Goal: Task Accomplishment & Management: Use online tool/utility

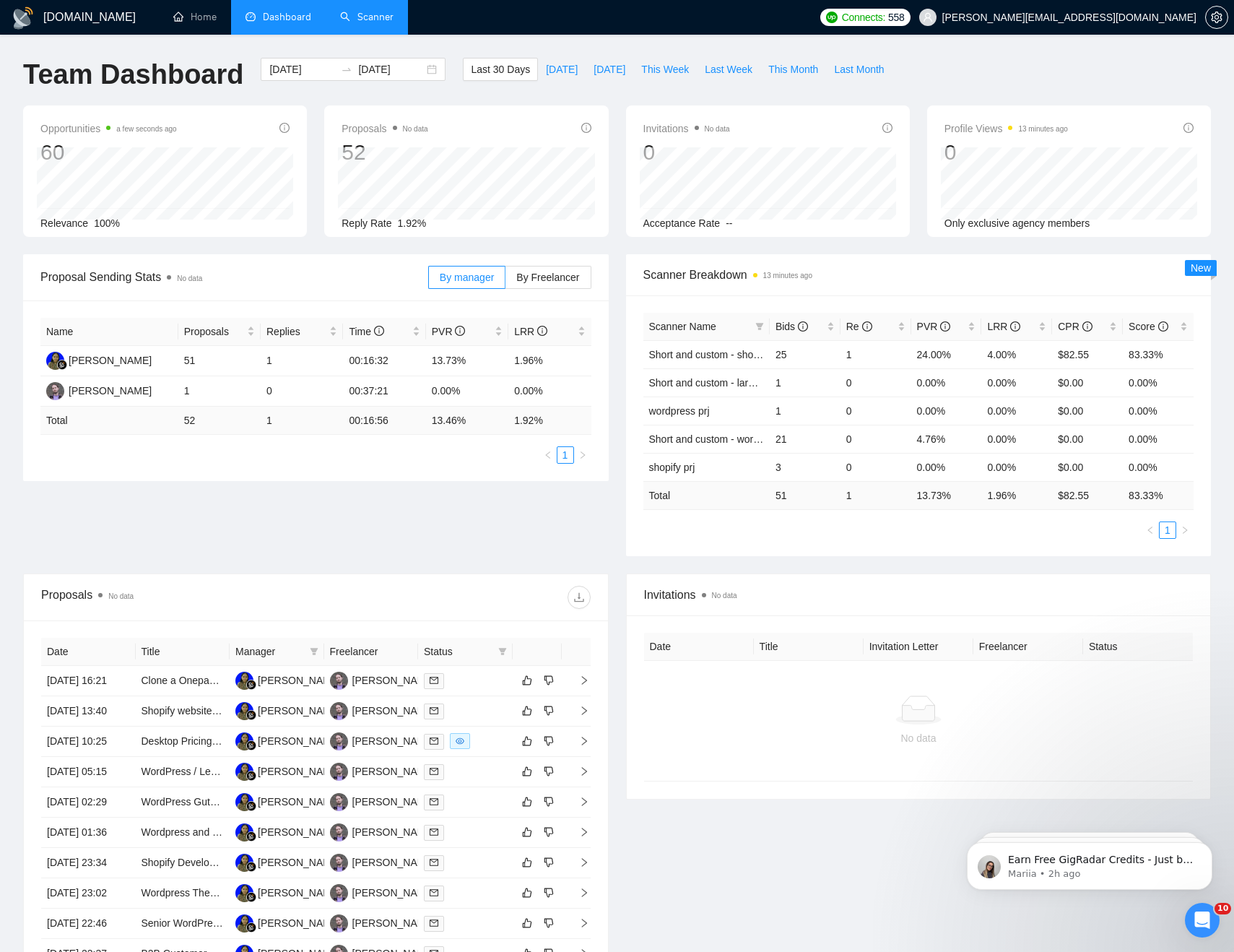
click at [363, 19] on link "Scanner" at bounding box center [367, 17] width 54 height 13
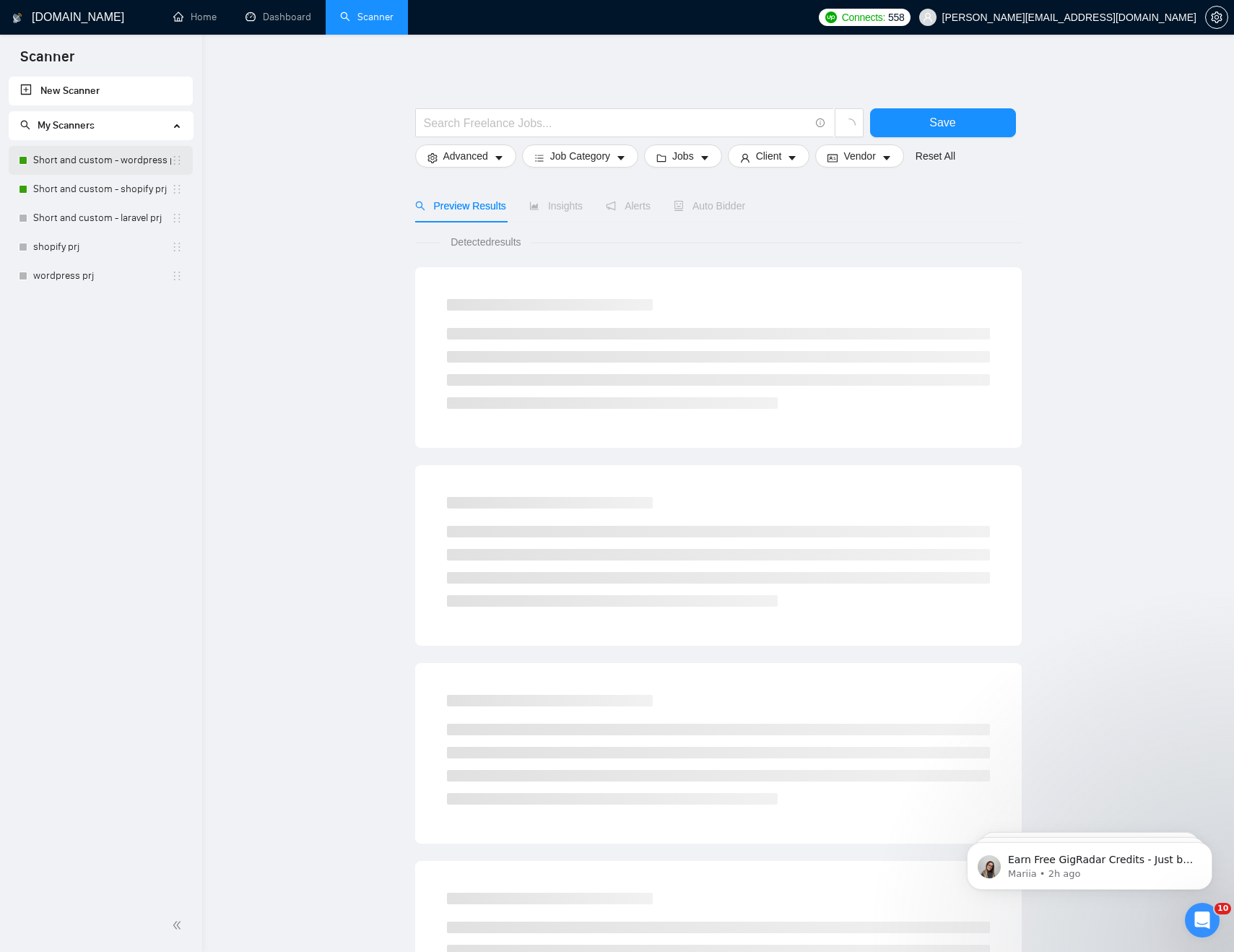
click at [97, 157] on link "Short and custom - wordpress prj" at bounding box center [103, 161] width 138 height 29
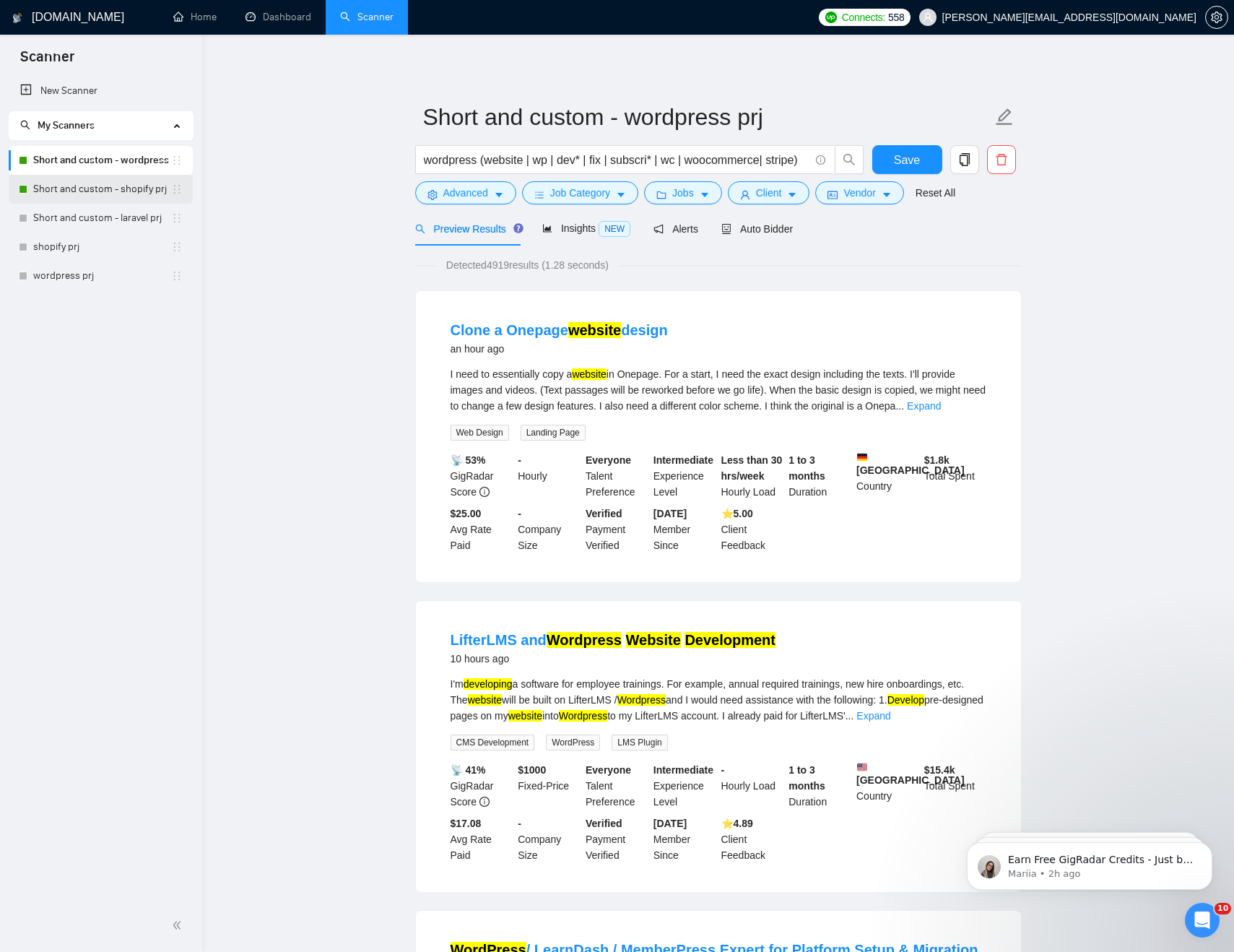
click at [62, 186] on link "Short and custom - shopify prj" at bounding box center [103, 190] width 138 height 29
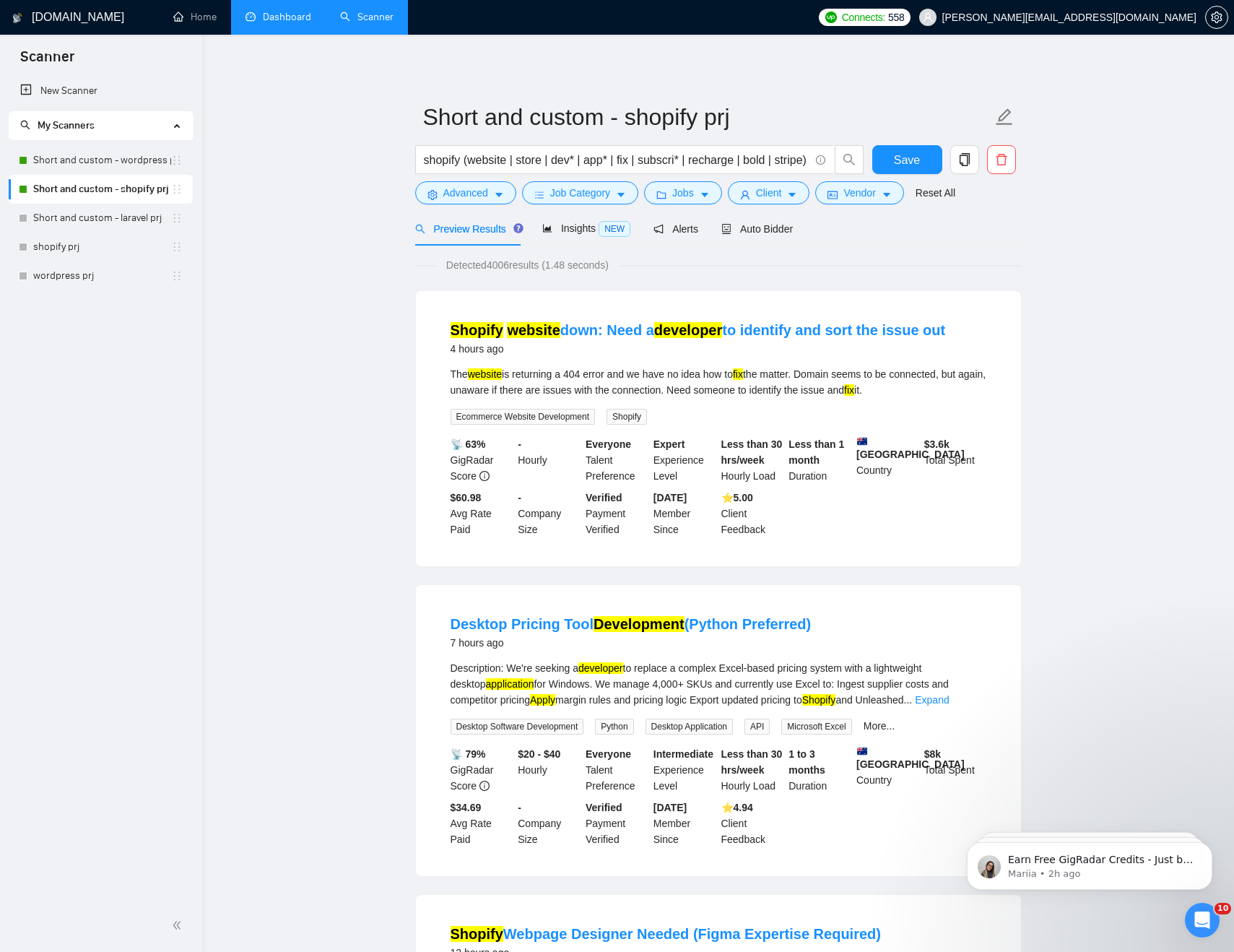
click at [295, 11] on link "Dashboard" at bounding box center [279, 17] width 65 height 13
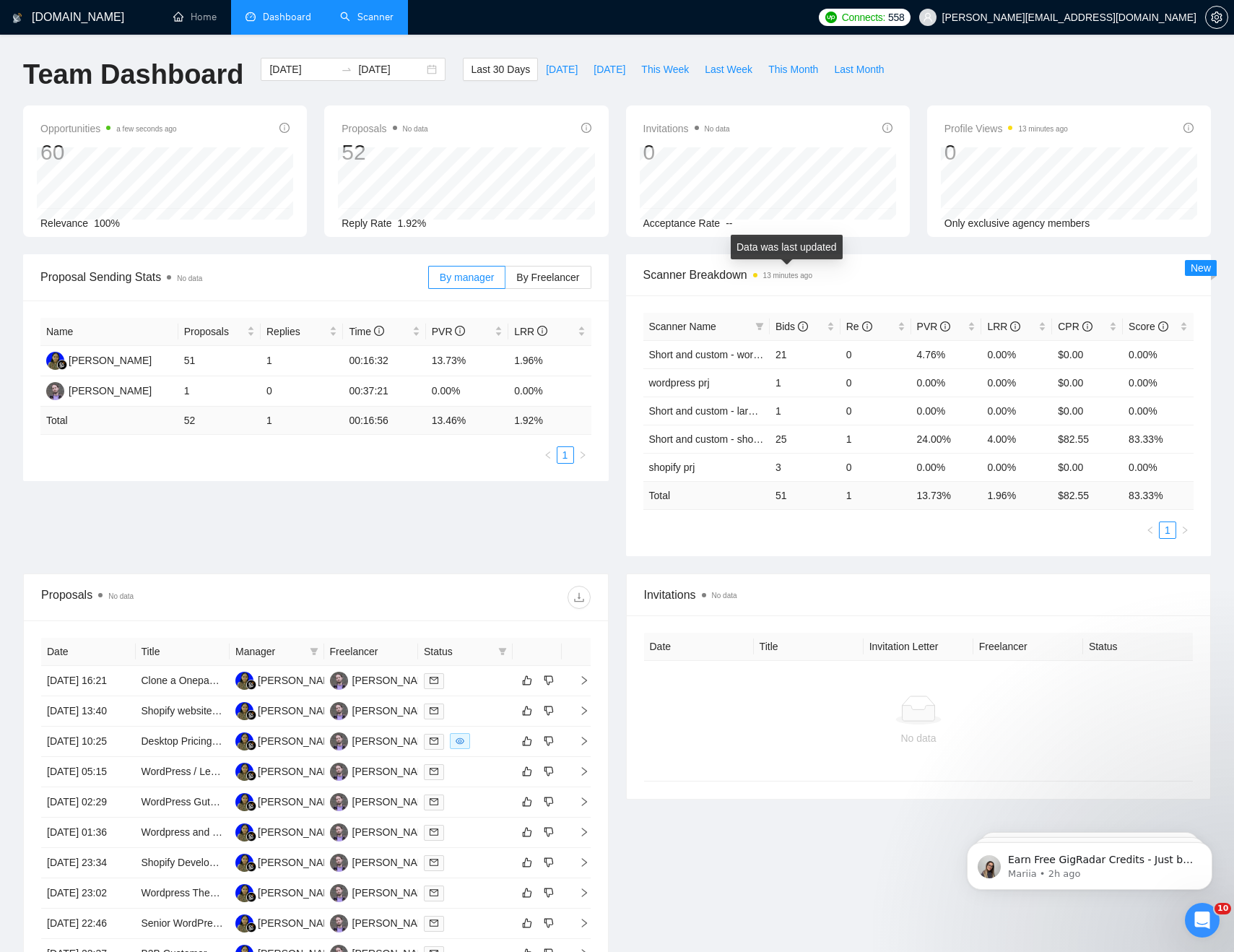
click at [758, 272] on span "13 minutes ago" at bounding box center [782, 275] width 59 height 16
click at [348, 17] on link "Scanner" at bounding box center [367, 17] width 54 height 13
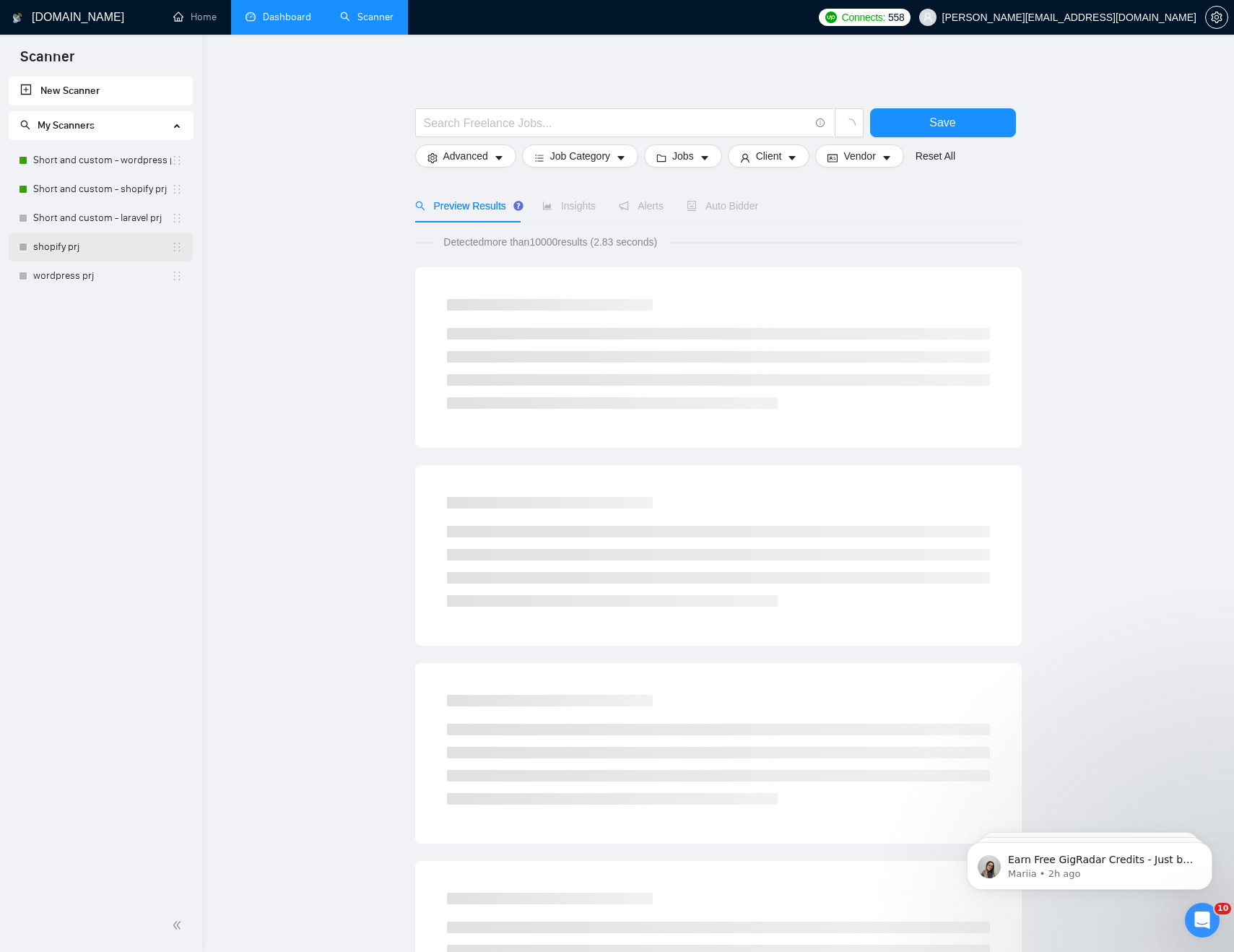
click at [113, 250] on link "shopify prj" at bounding box center [103, 247] width 138 height 29
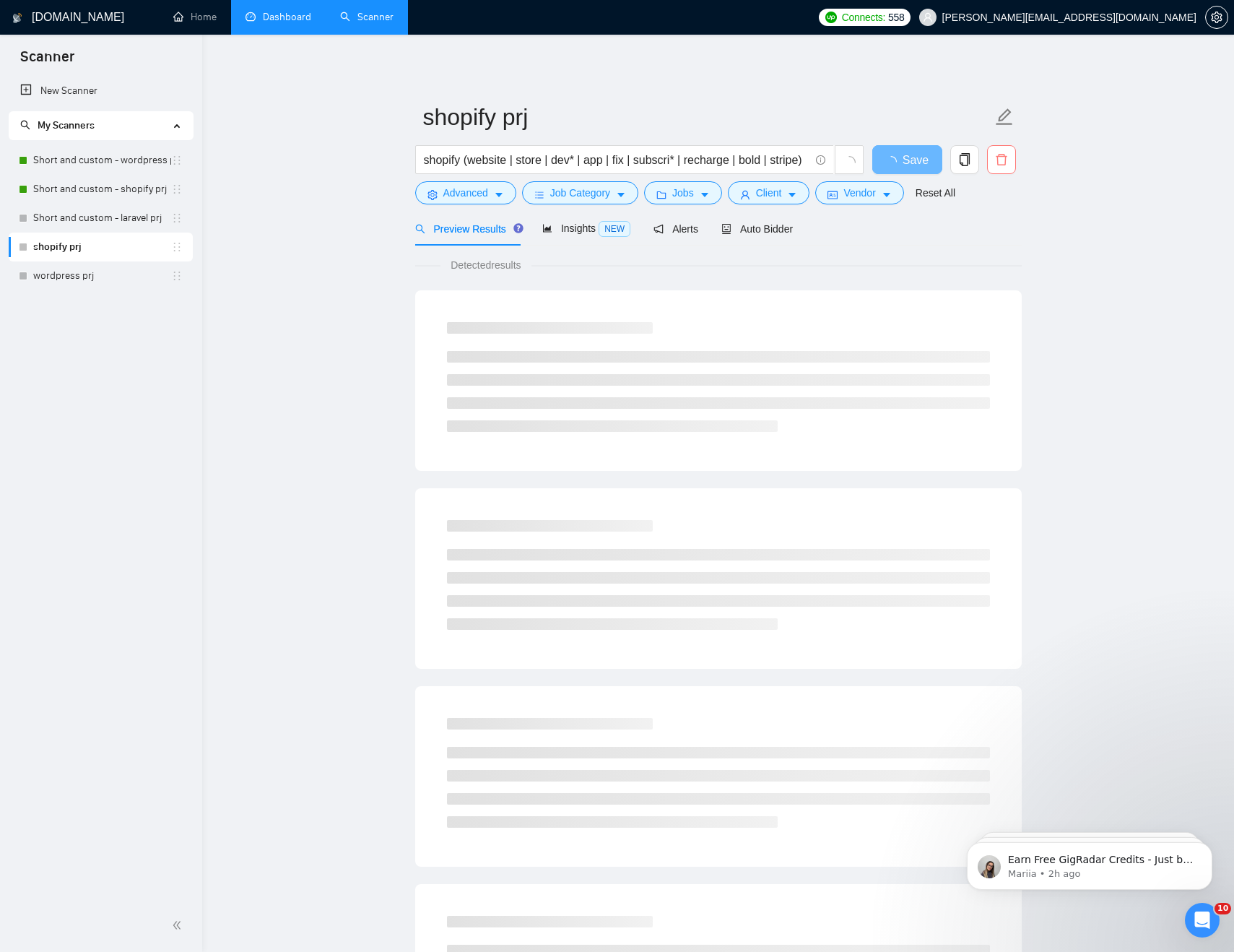
click at [999, 164] on icon "delete" at bounding box center [1002, 160] width 13 height 13
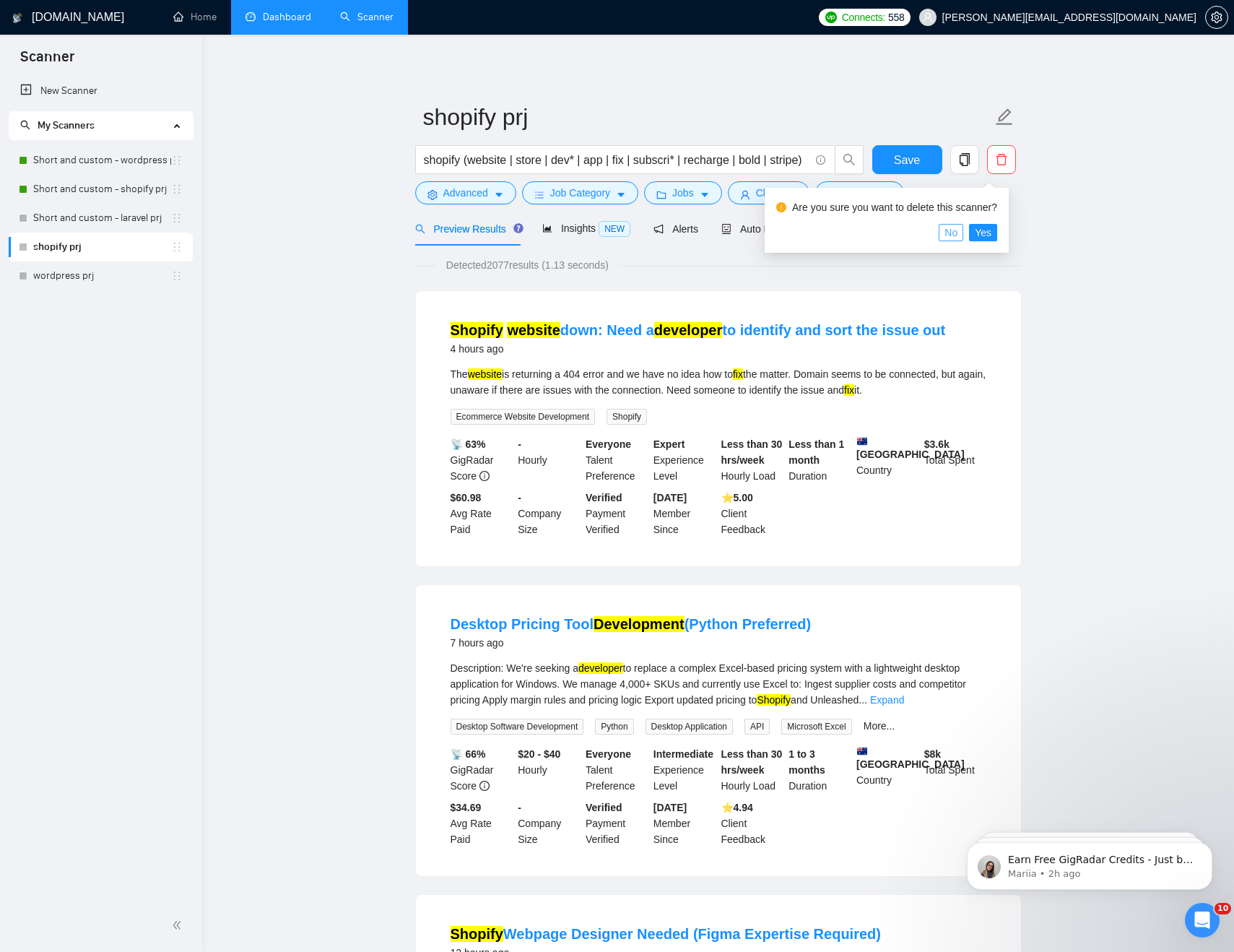
click at [956, 231] on span "No" at bounding box center [951, 232] width 13 height 16
click at [289, 19] on link "Dashboard" at bounding box center [279, 17] width 65 height 13
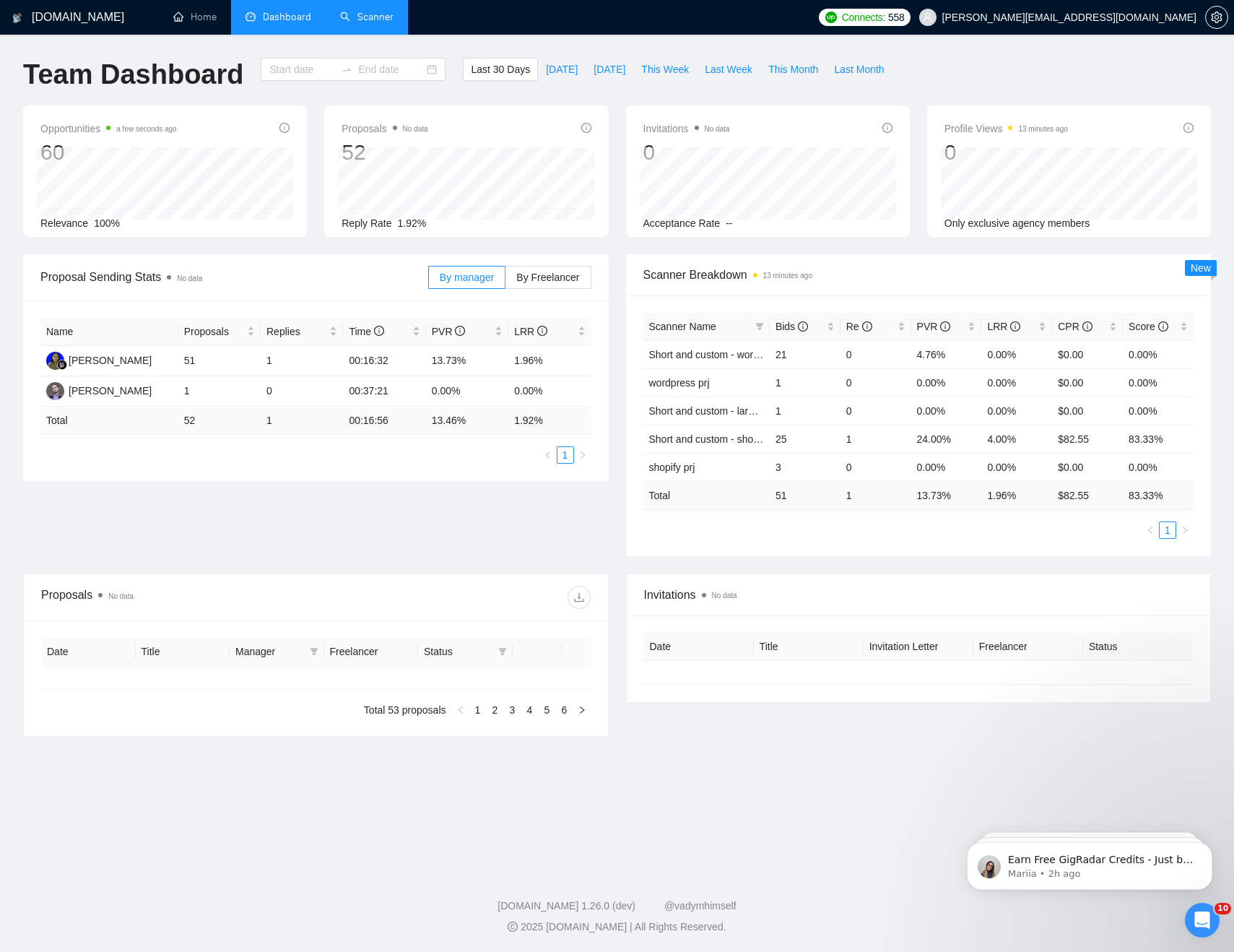
type input "[DATE]"
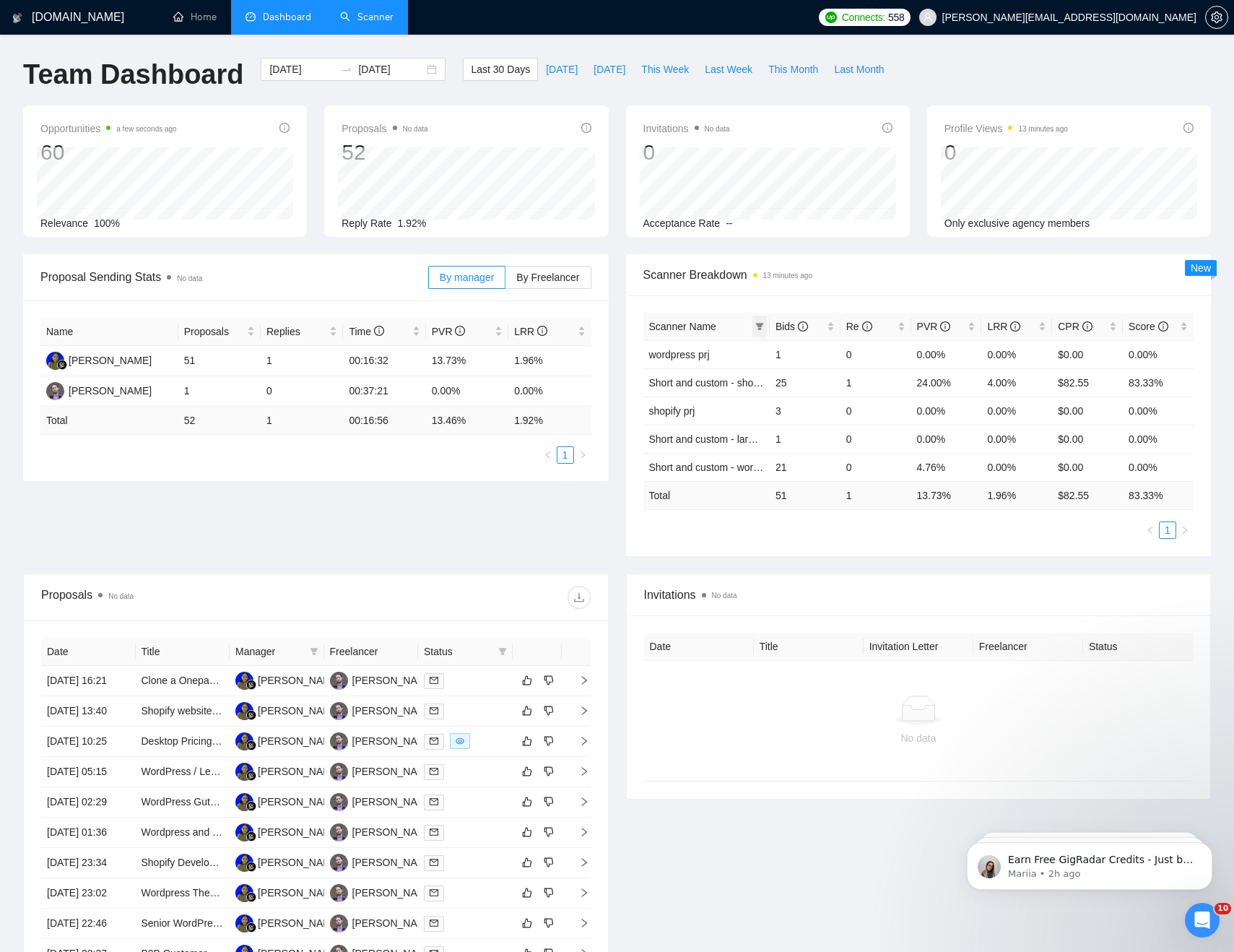
click at [759, 326] on icon "filter" at bounding box center [759, 327] width 8 height 7
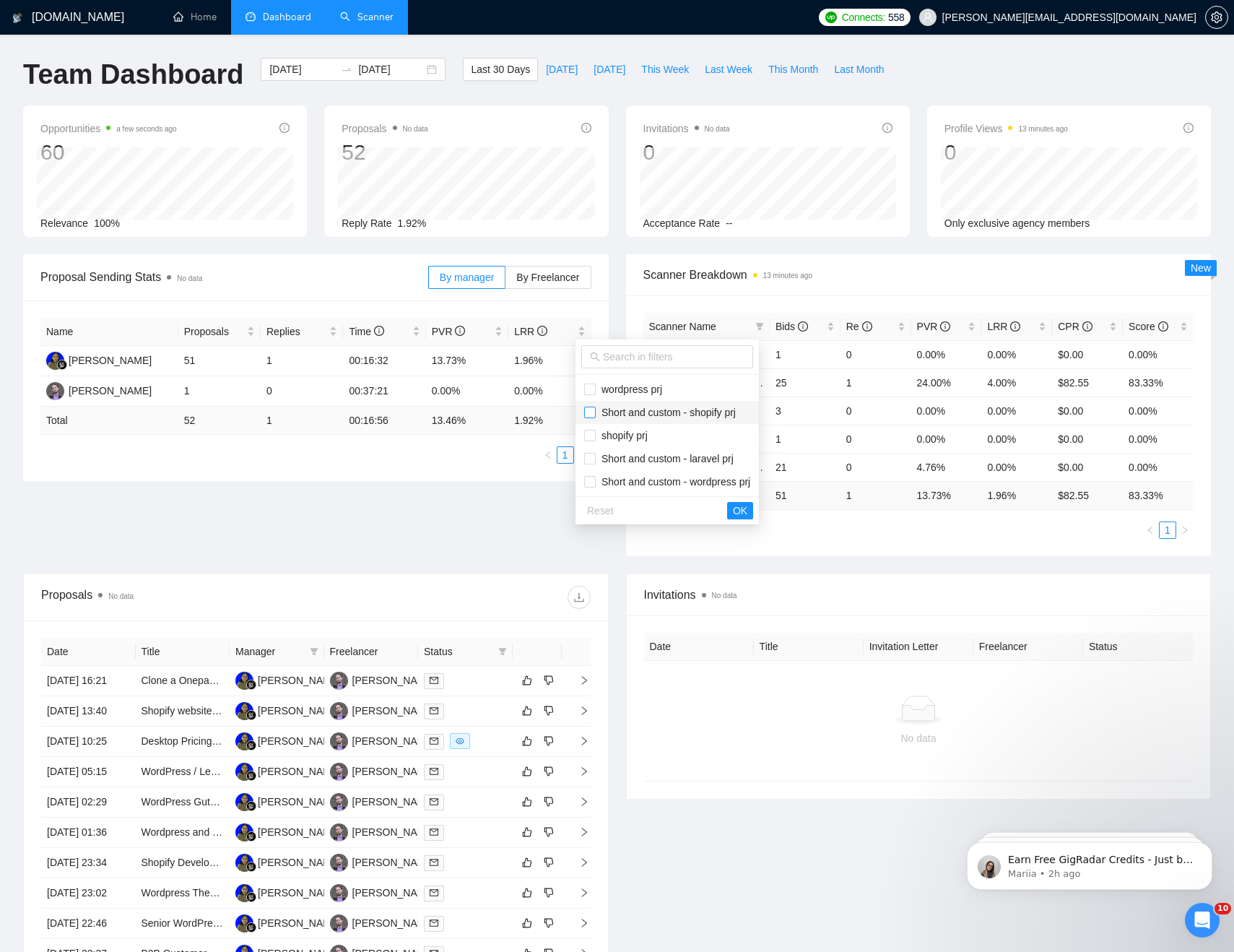
click at [593, 412] on input "checkbox" at bounding box center [590, 412] width 12 height 12
checkbox input "true"
click at [590, 458] on input "checkbox" at bounding box center [590, 458] width 12 height 12
checkbox input "true"
click at [589, 481] on input "checkbox" at bounding box center [590, 481] width 12 height 12
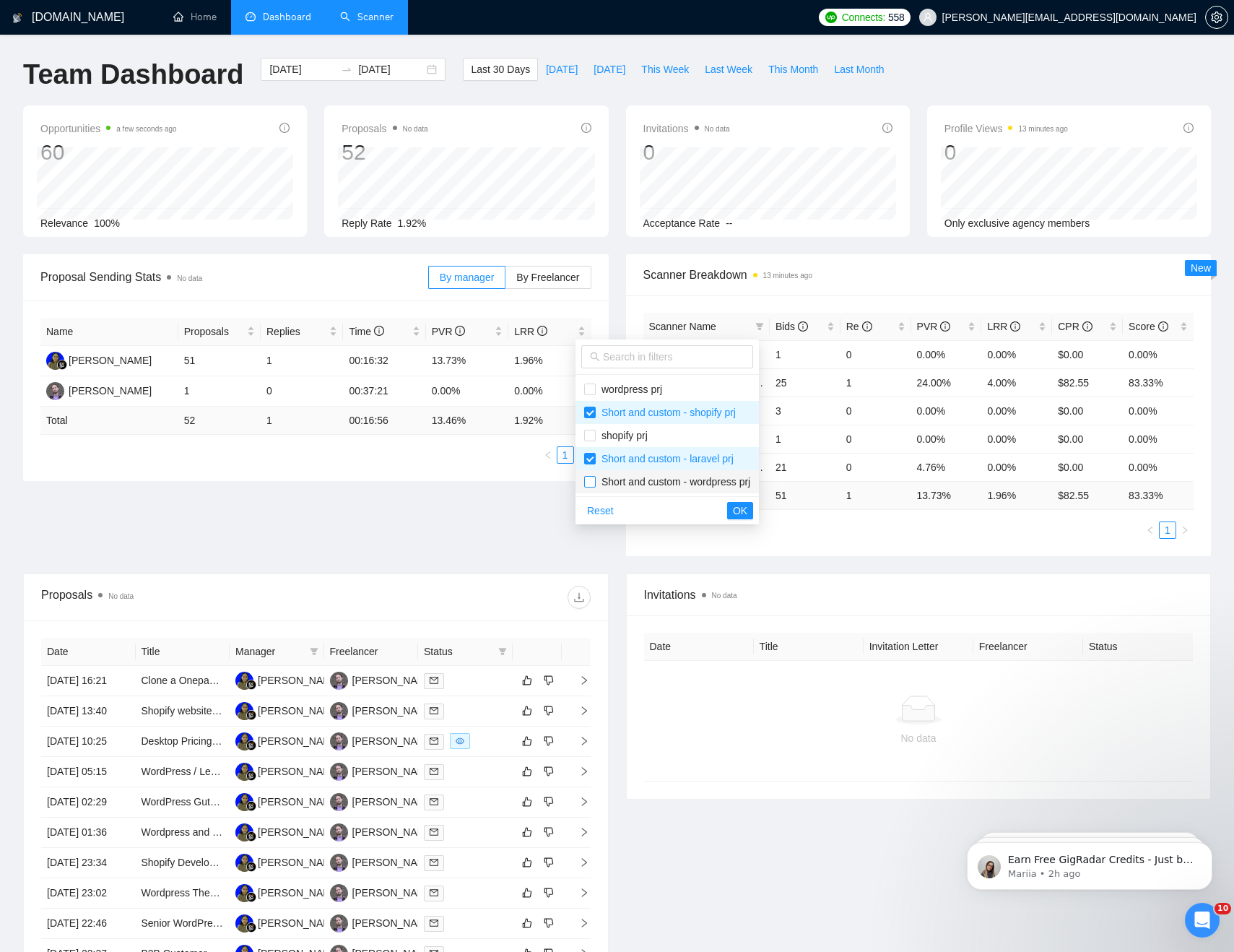
checkbox input "true"
click at [748, 511] on span "OK" at bounding box center [740, 511] width 15 height 16
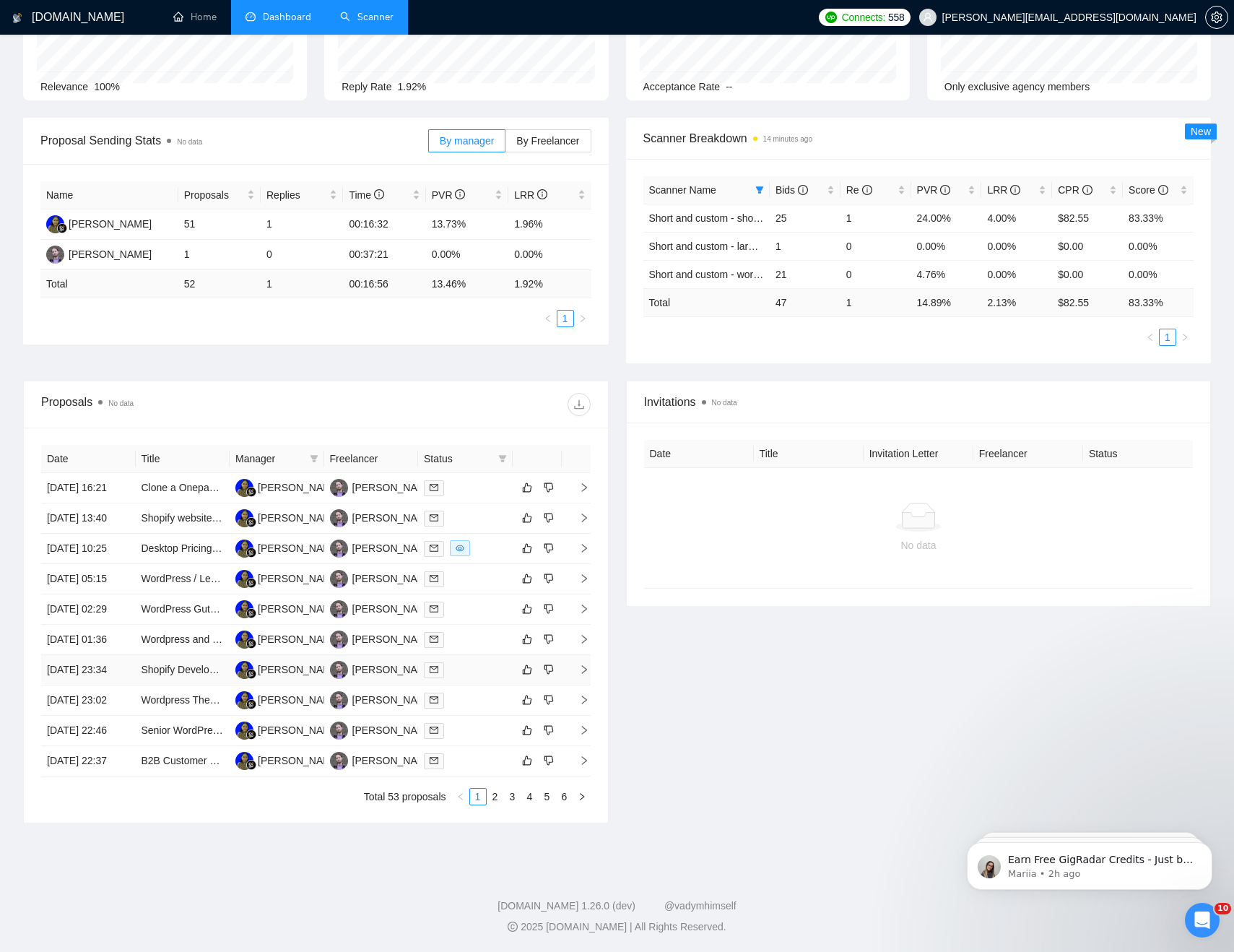
scroll to position [99, 0]
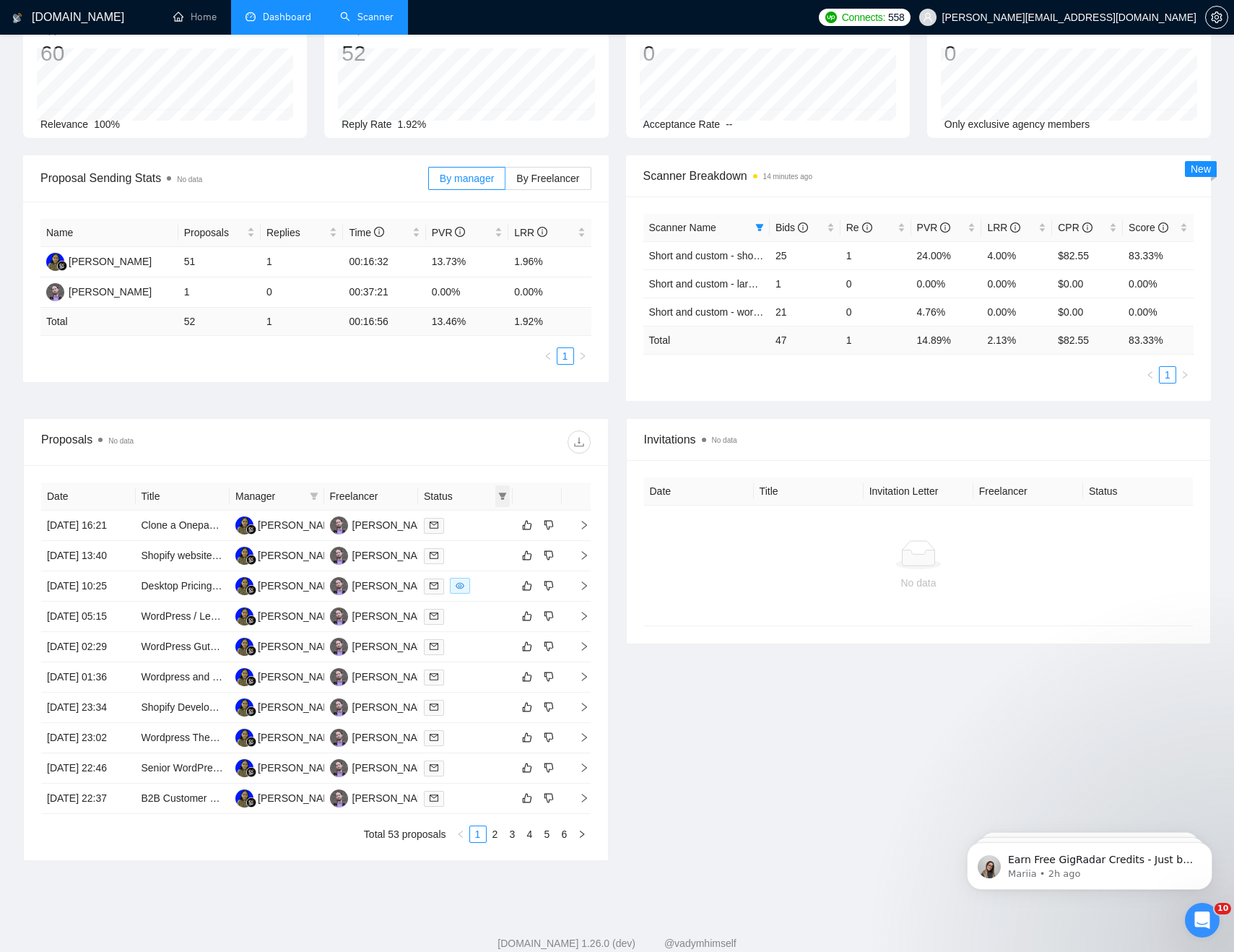
click at [501, 495] on icon "filter" at bounding box center [502, 496] width 8 height 7
click at [717, 688] on div "Invitations No data Date Title Invitation Letter Freelancer Status No data" at bounding box center [918, 640] width 602 height 443
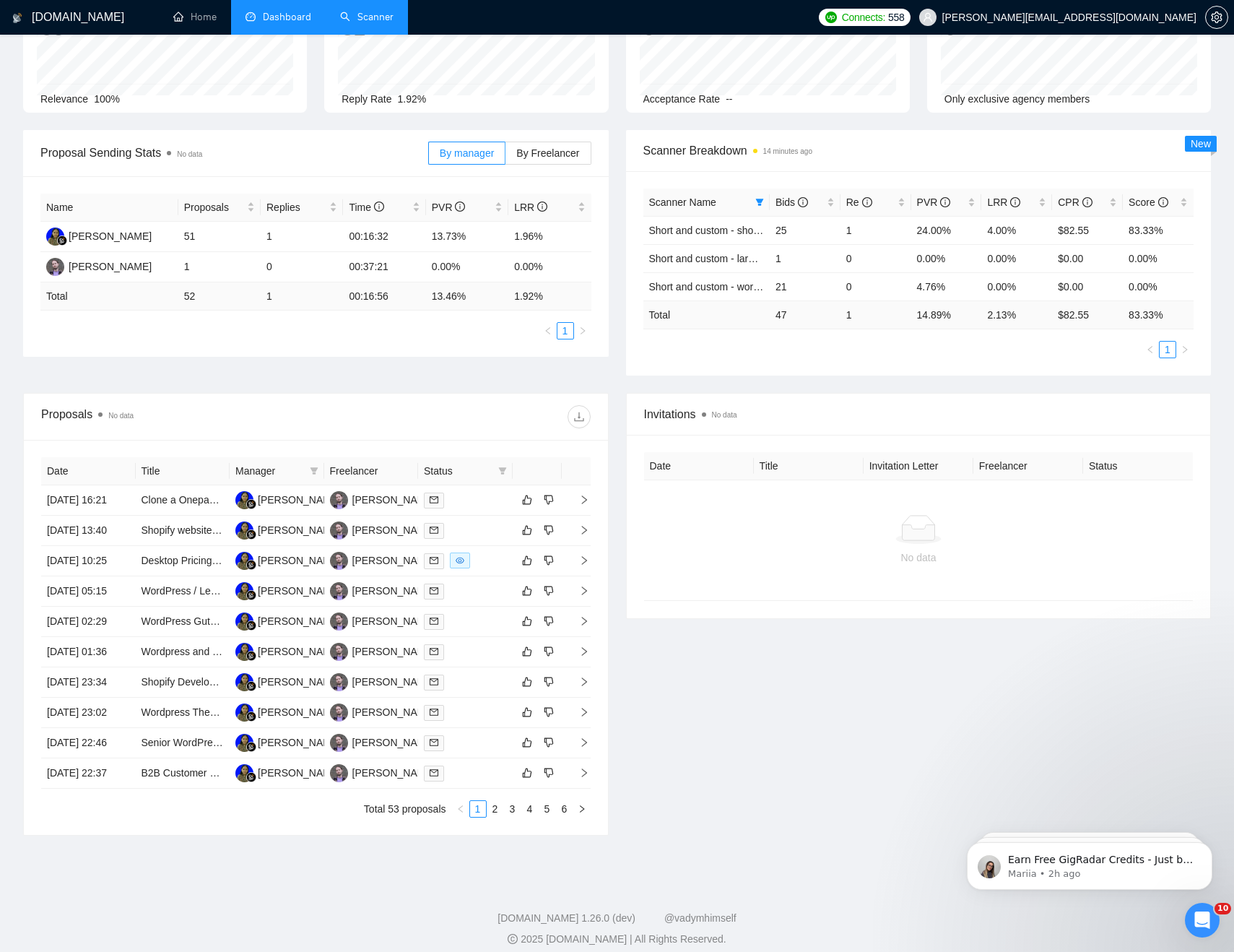
scroll to position [0, 0]
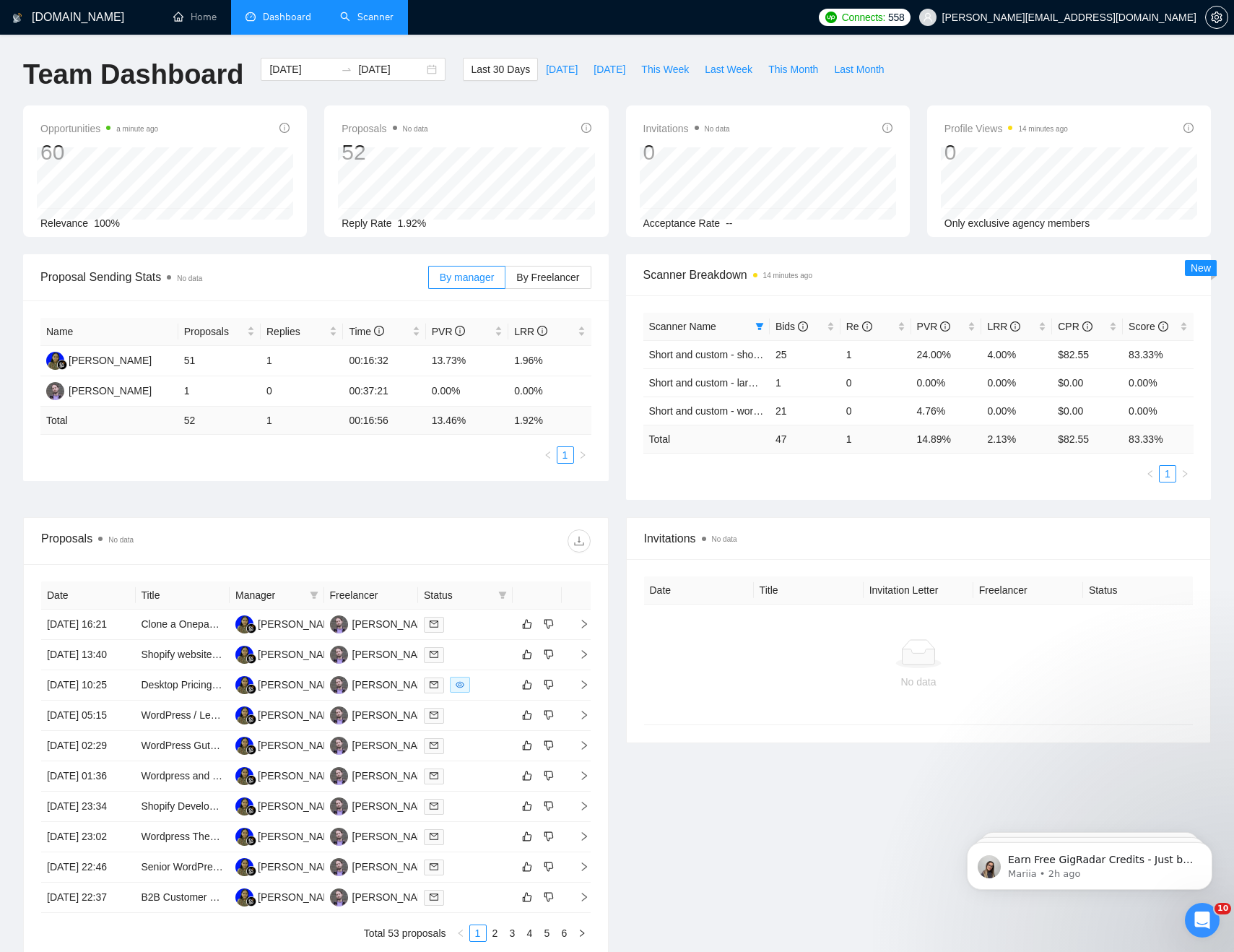
click at [1020, 69] on div "Team Dashboard [DATE] [DATE] Last 30 Days [DATE] [DATE] This Week Last Week Thi…" at bounding box center [617, 82] width 1205 height 48
click at [368, 15] on link "Scanner" at bounding box center [367, 17] width 54 height 13
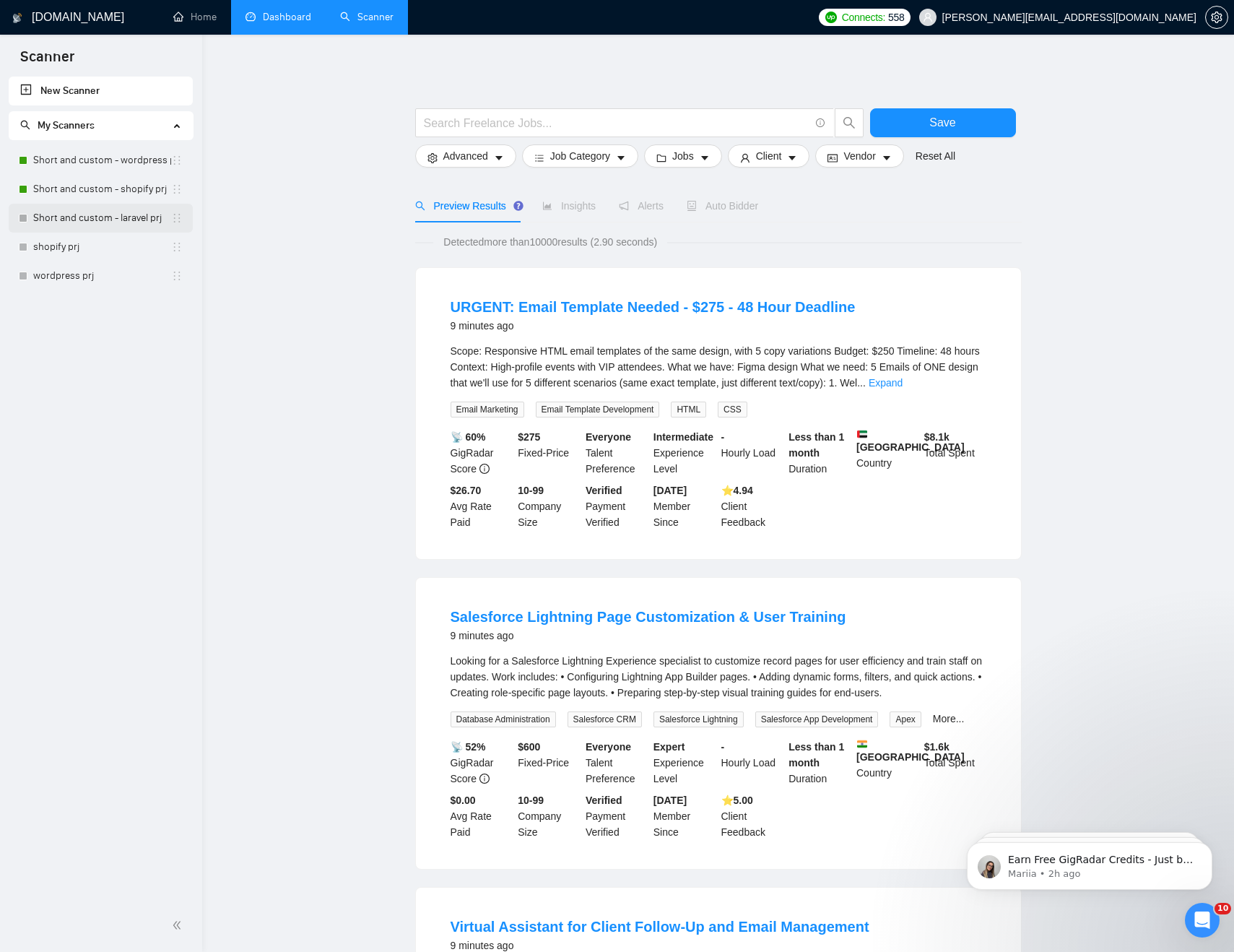
click at [68, 205] on link "Short and custom - laravel prj" at bounding box center [103, 218] width 138 height 29
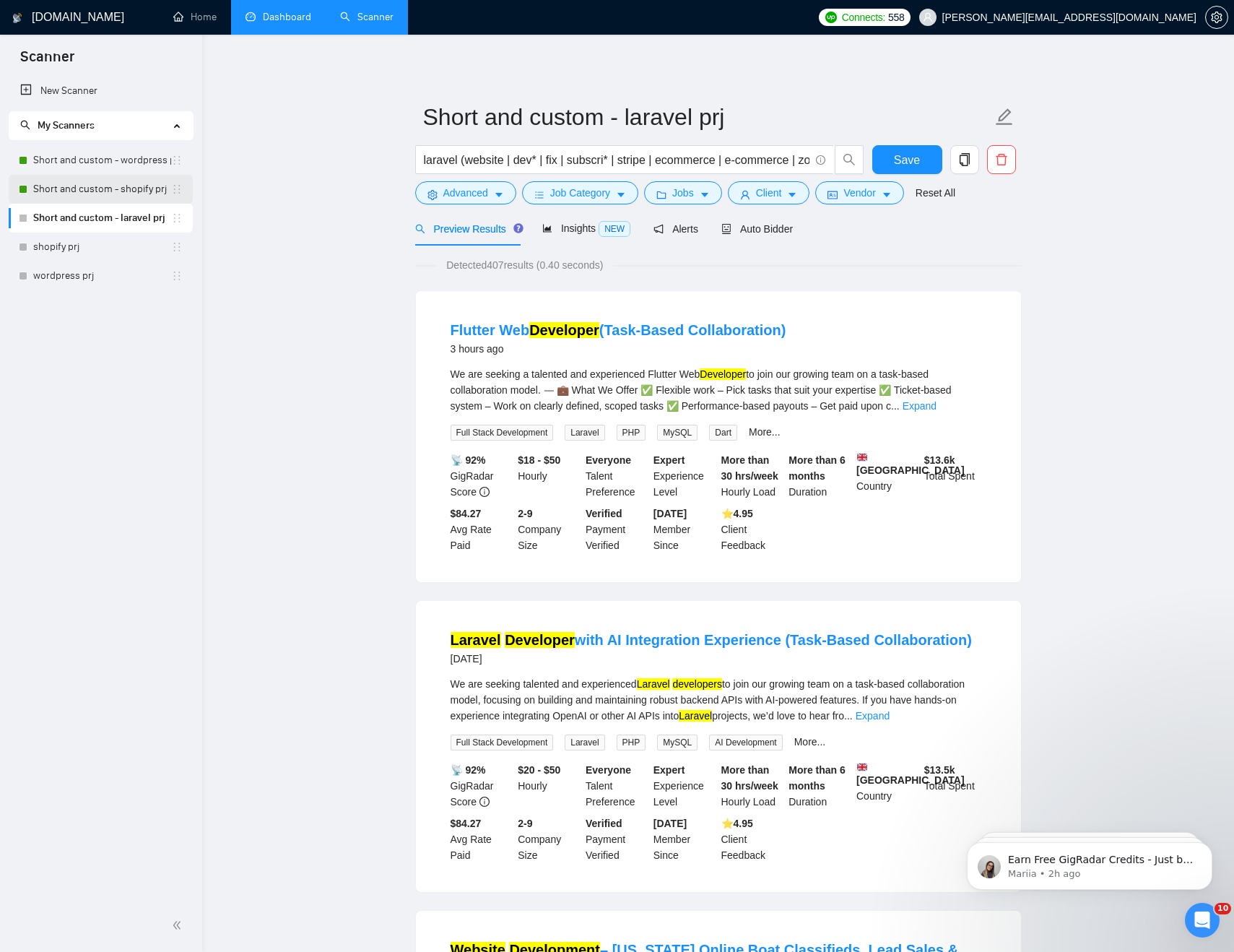
click at [102, 190] on link "Short and custom - shopify prj" at bounding box center [103, 190] width 138 height 29
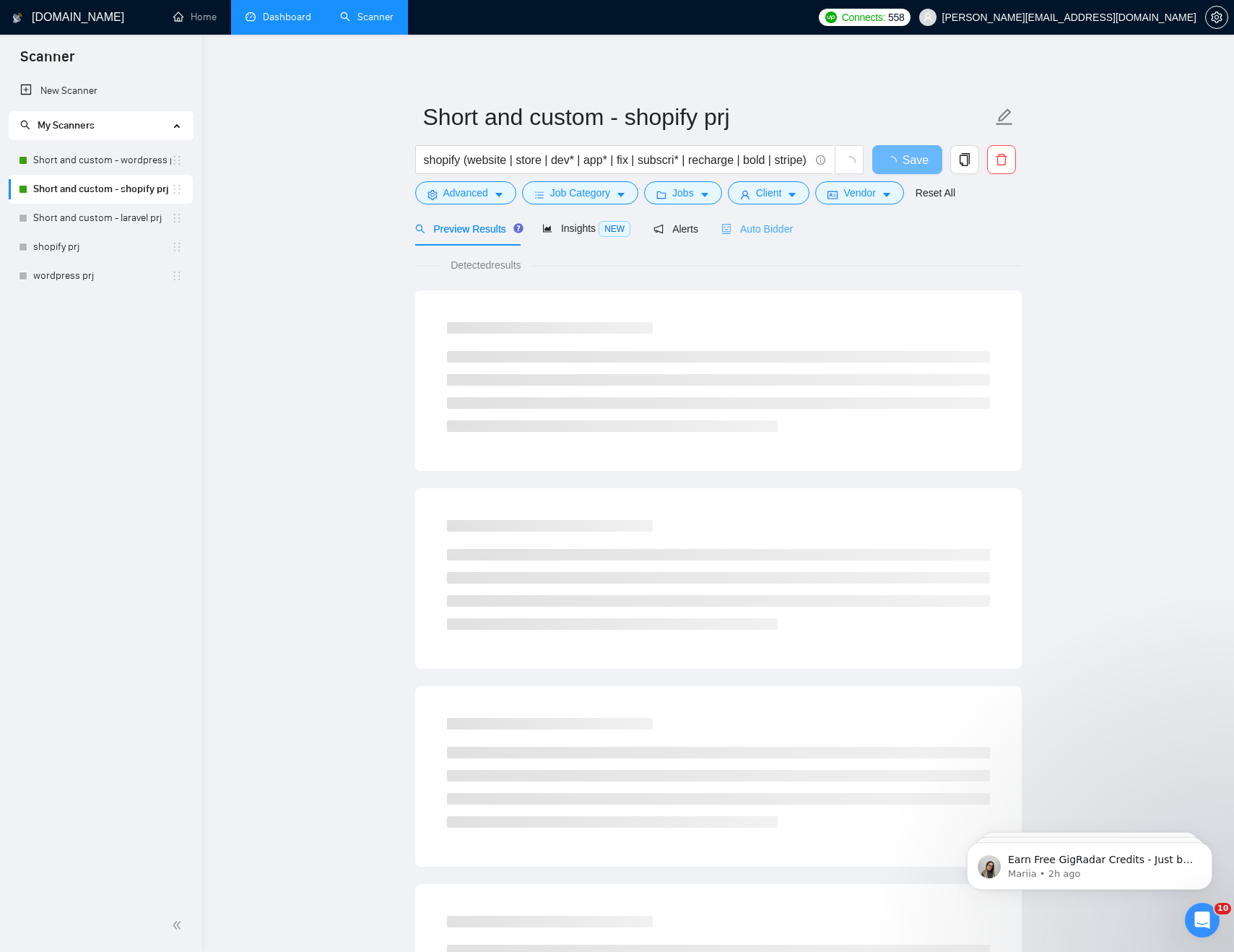
click at [759, 218] on div "Auto Bidder" at bounding box center [757, 228] width 72 height 34
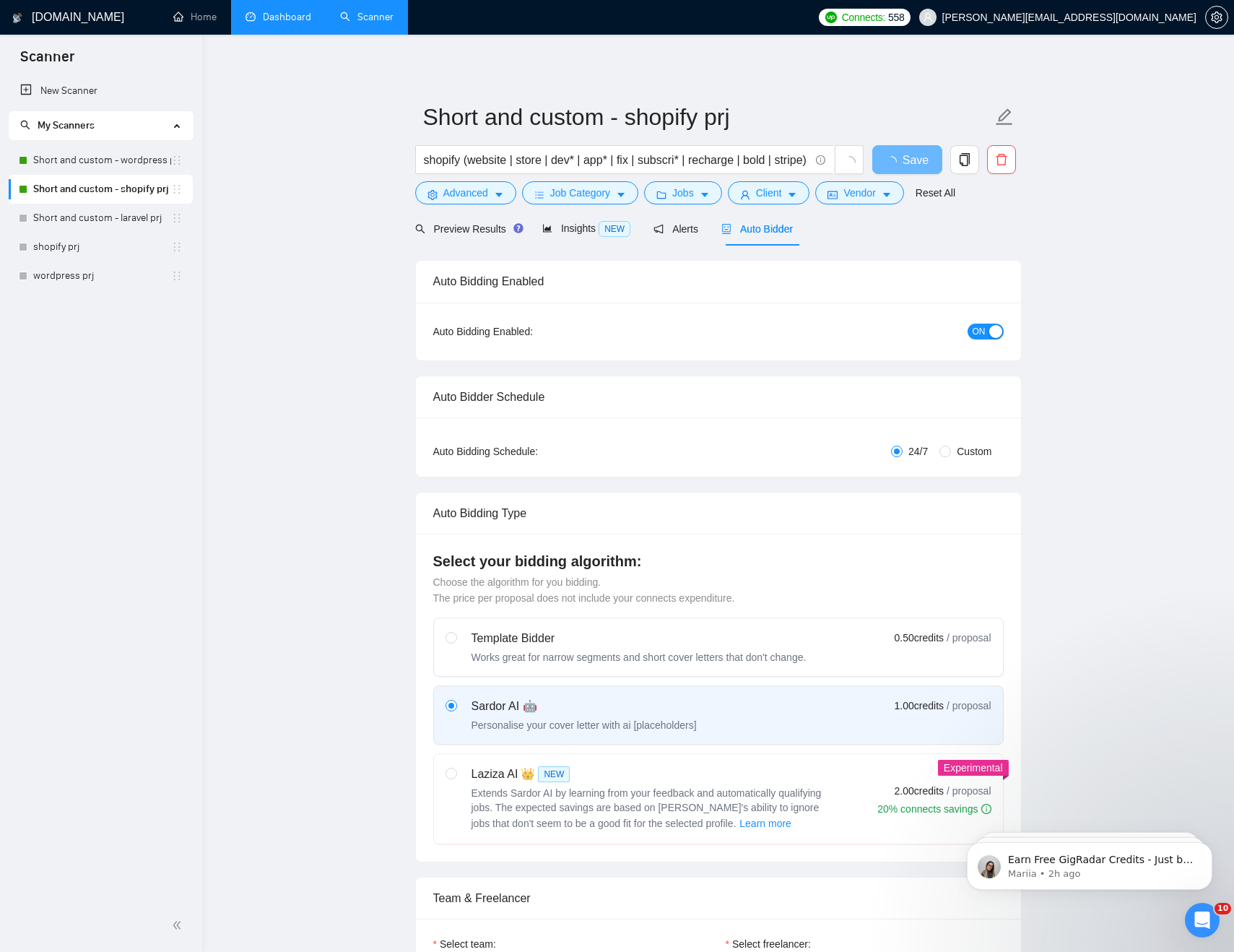
checkbox input "true"
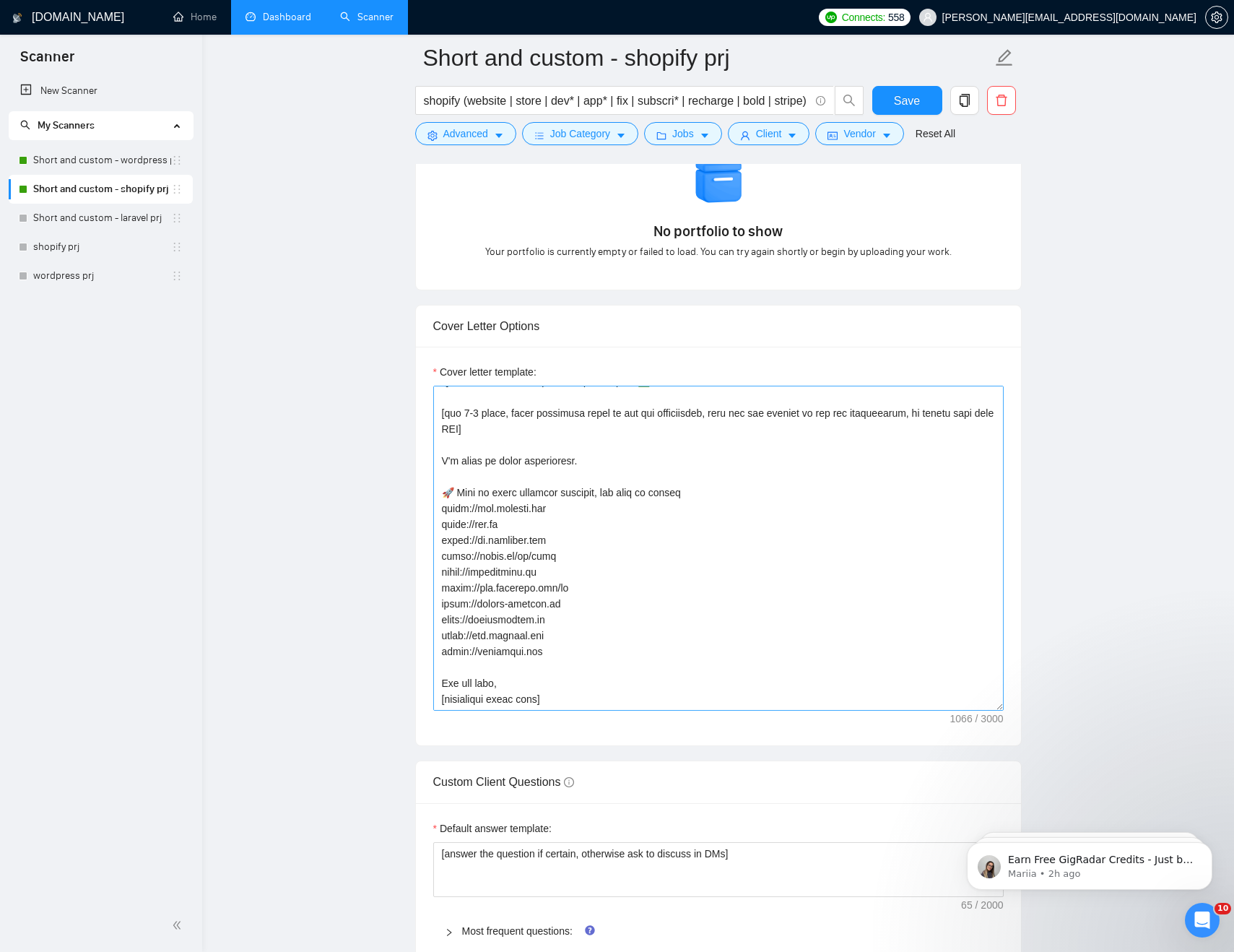
scroll to position [1435, 0]
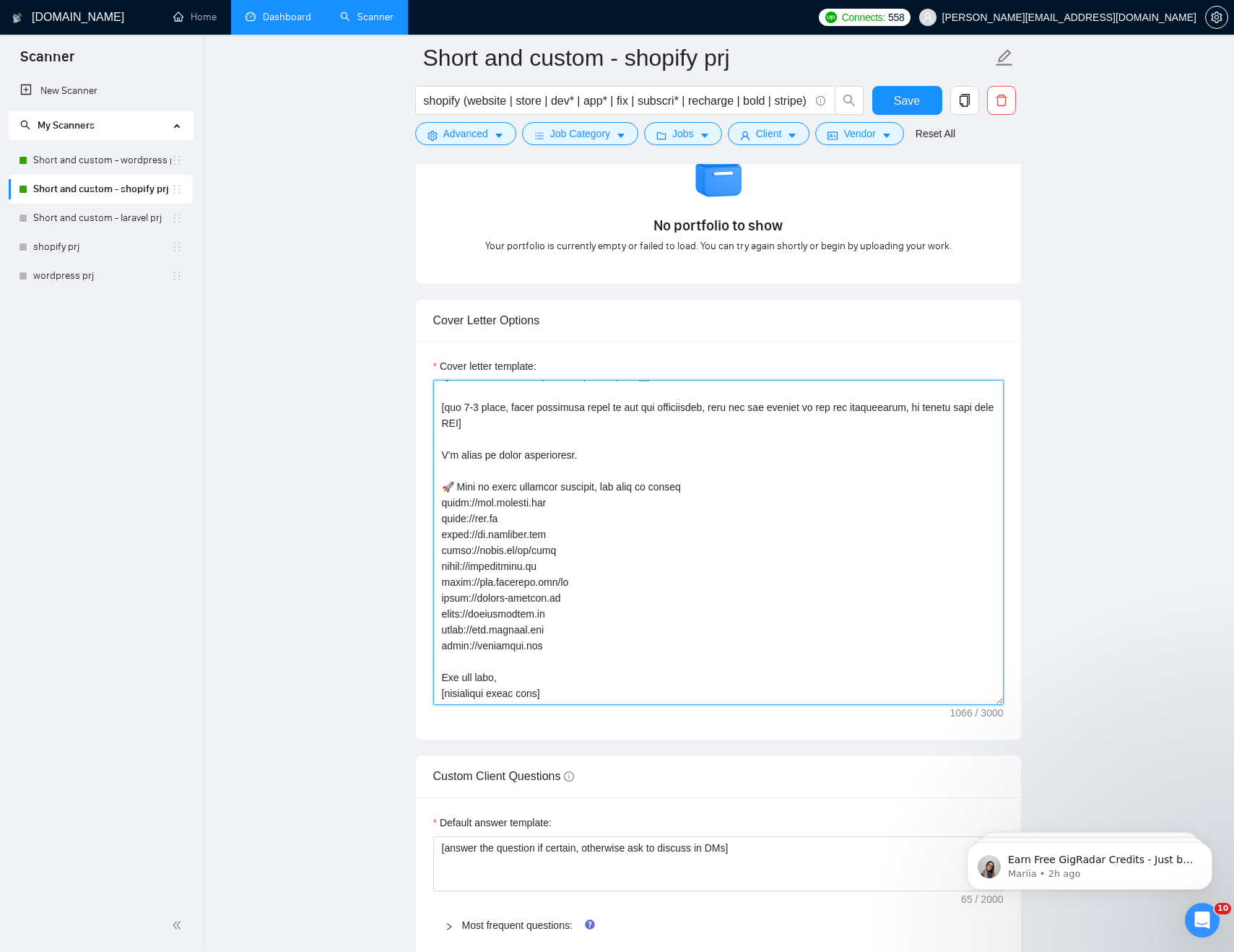
click at [622, 641] on textarea "Cover letter template:" at bounding box center [718, 543] width 571 height 325
click at [718, 564] on textarea "Cover letter template:" at bounding box center [718, 543] width 571 height 325
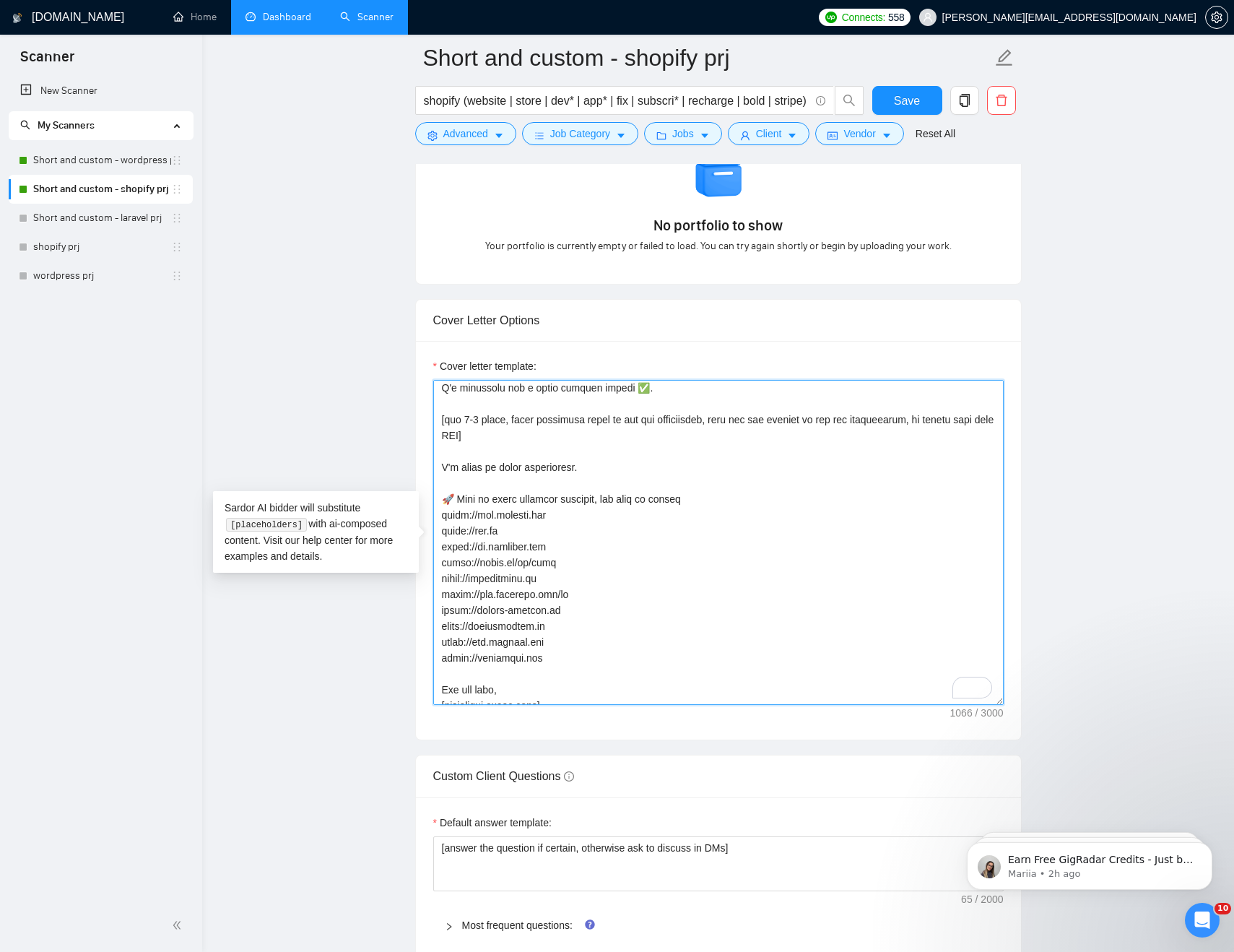
scroll to position [0, 0]
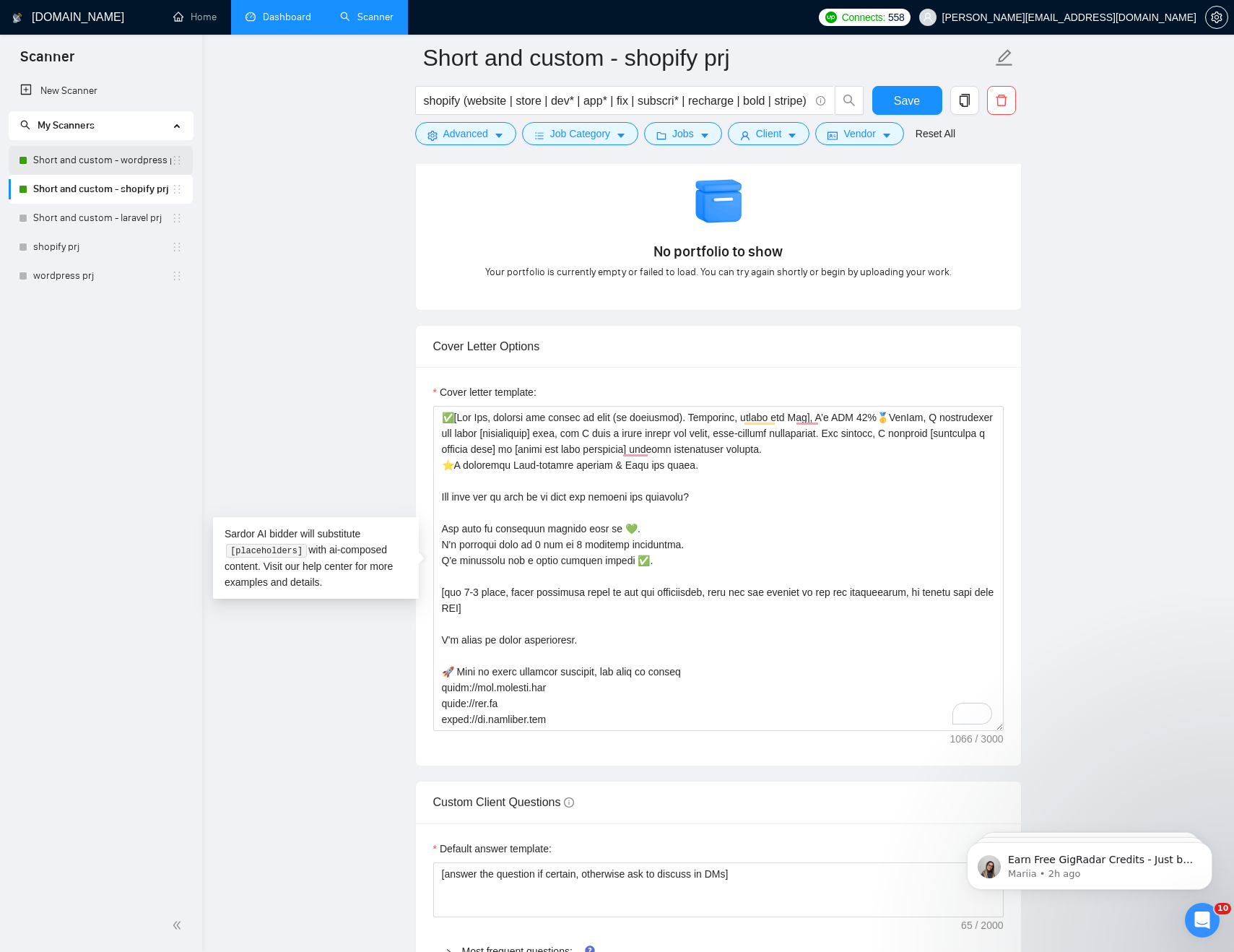
click at [104, 162] on link "Short and custom - wordpress prj" at bounding box center [103, 161] width 138 height 29
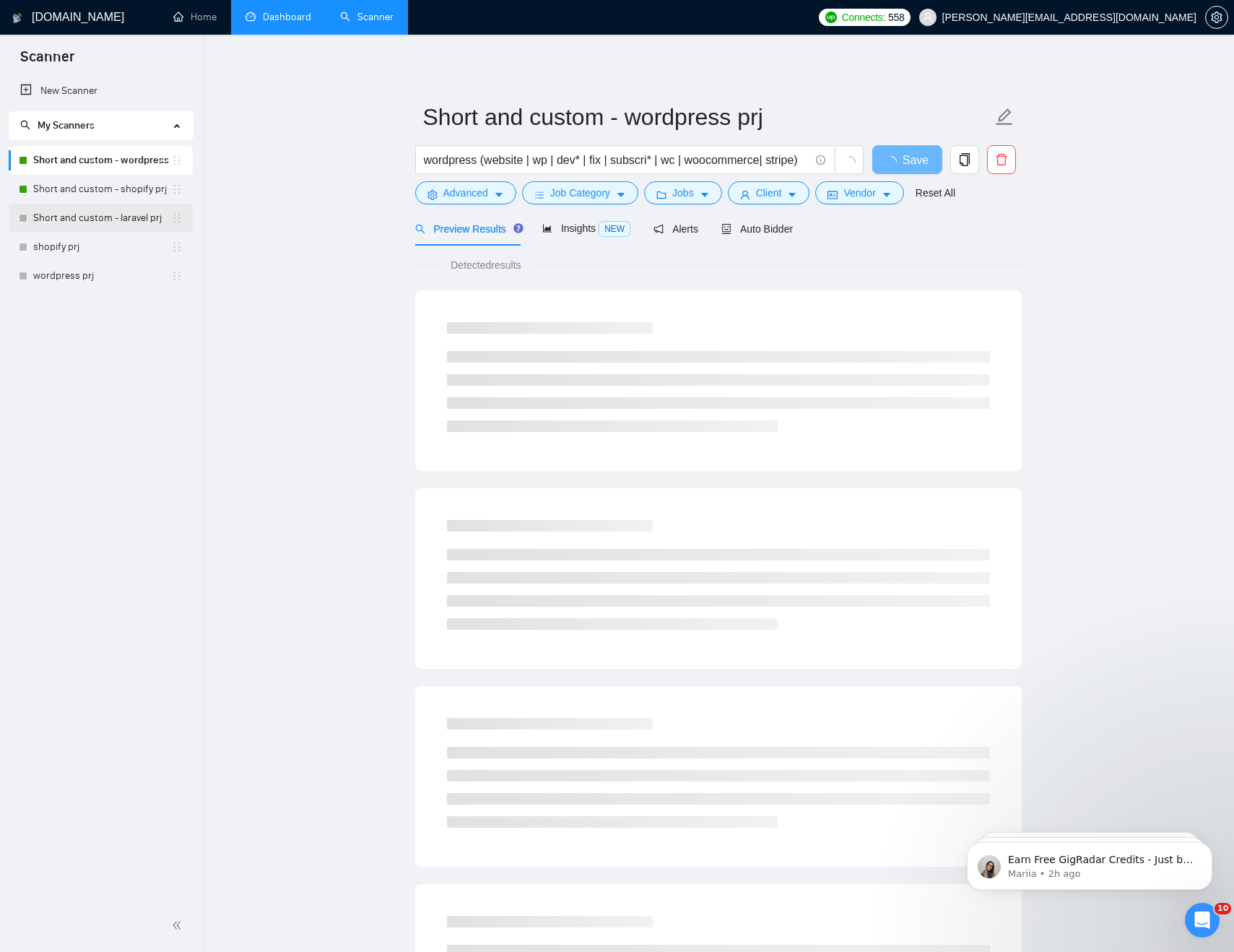
click at [93, 222] on link "Short and custom - laravel prj" at bounding box center [103, 218] width 138 height 29
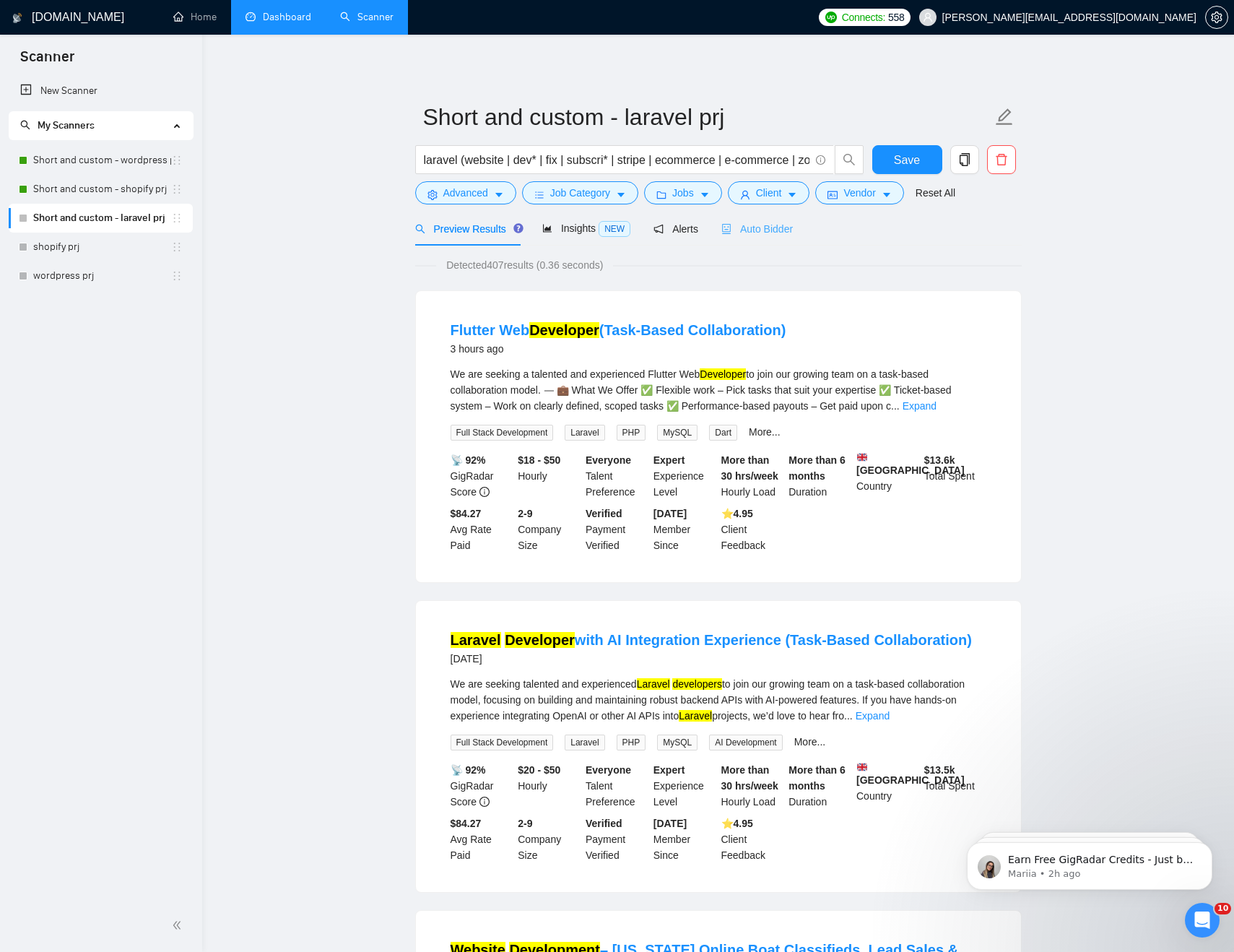
click at [773, 220] on div "Auto Bidder" at bounding box center [757, 228] width 72 height 34
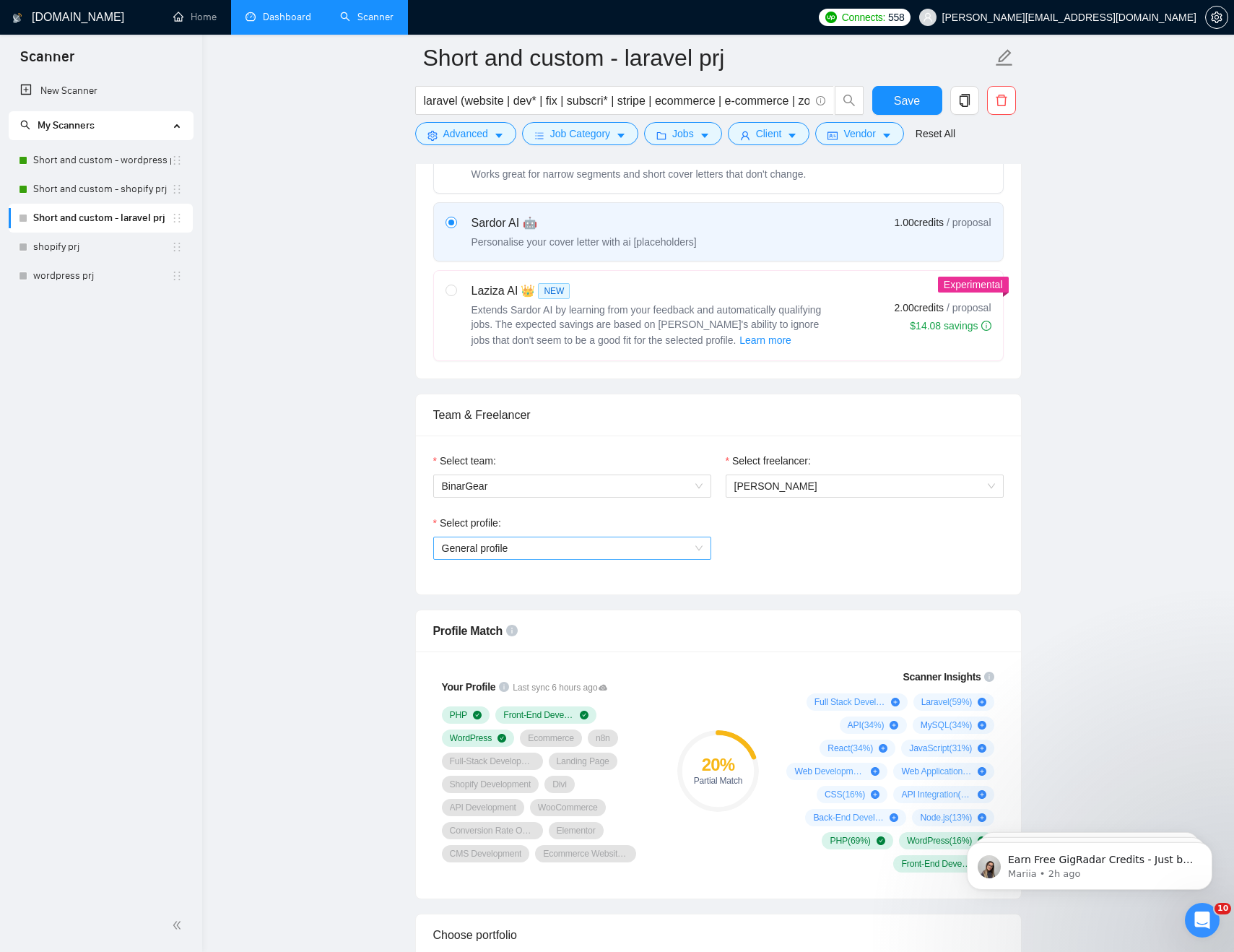
click at [483, 555] on span "General profile" at bounding box center [572, 548] width 260 height 22
click at [494, 596] on span "CMS Development" at bounding box center [484, 599] width 85 height 12
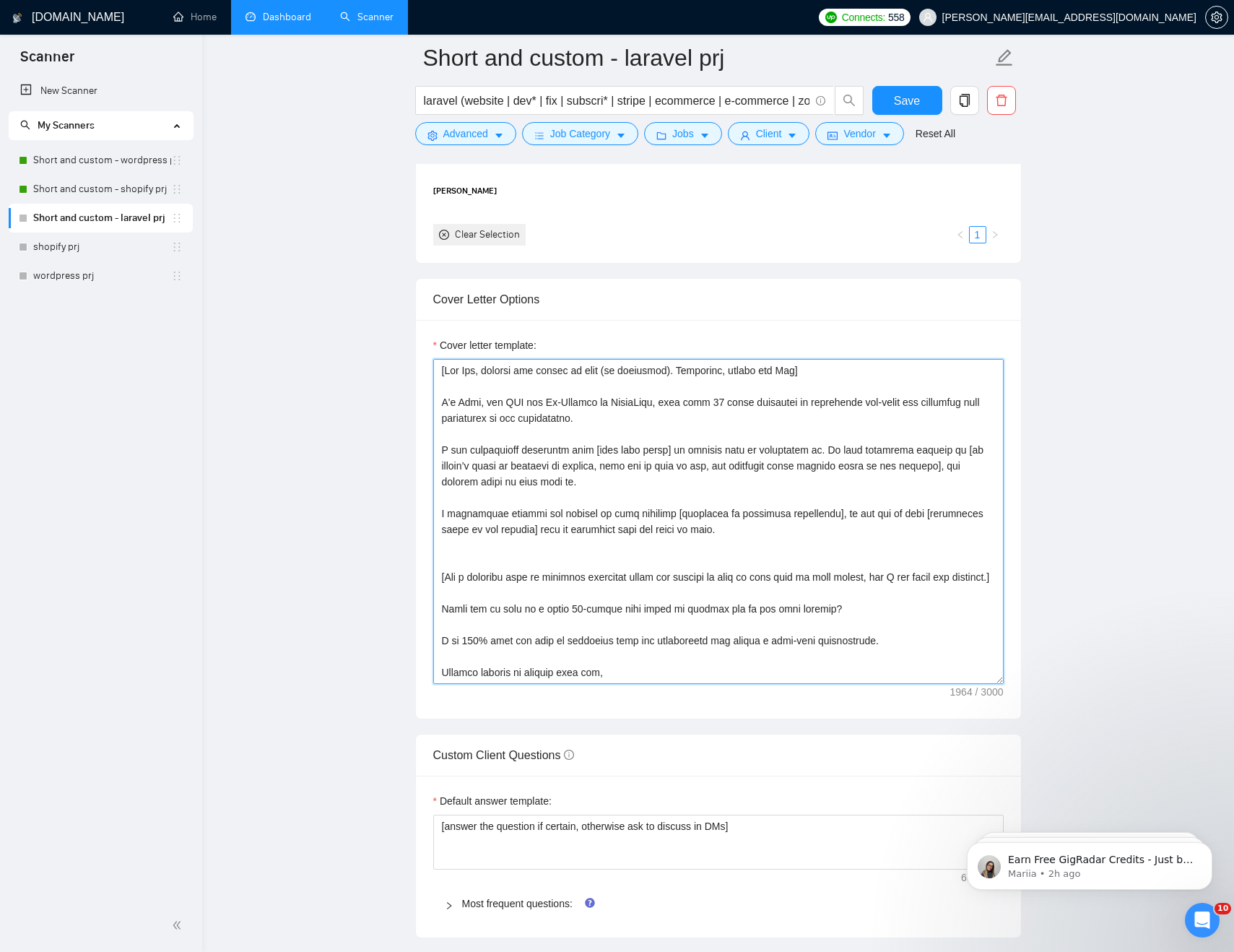
click at [546, 582] on textarea "Cover letter template:" at bounding box center [718, 522] width 571 height 325
paste textarea "✅[Lor Ips, dolorsi ame consec ad elit (se doeiusmod). Temporinc, utlabo etd Mag…"
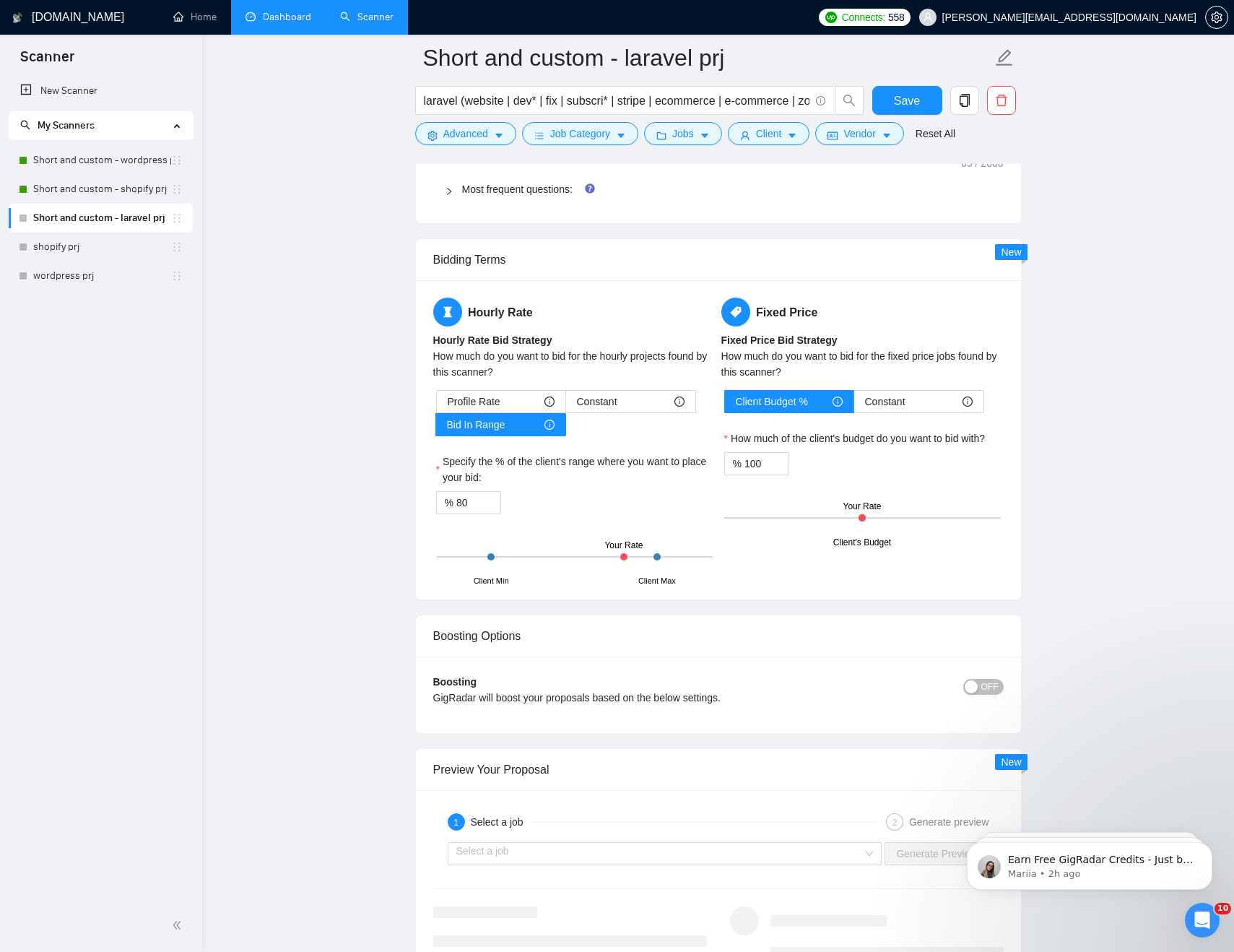
type textarea "✅[Lor Ips, dolorsi ame consec ad elit (se doeiusmod). Temporinc, utlabo etd Mag…"
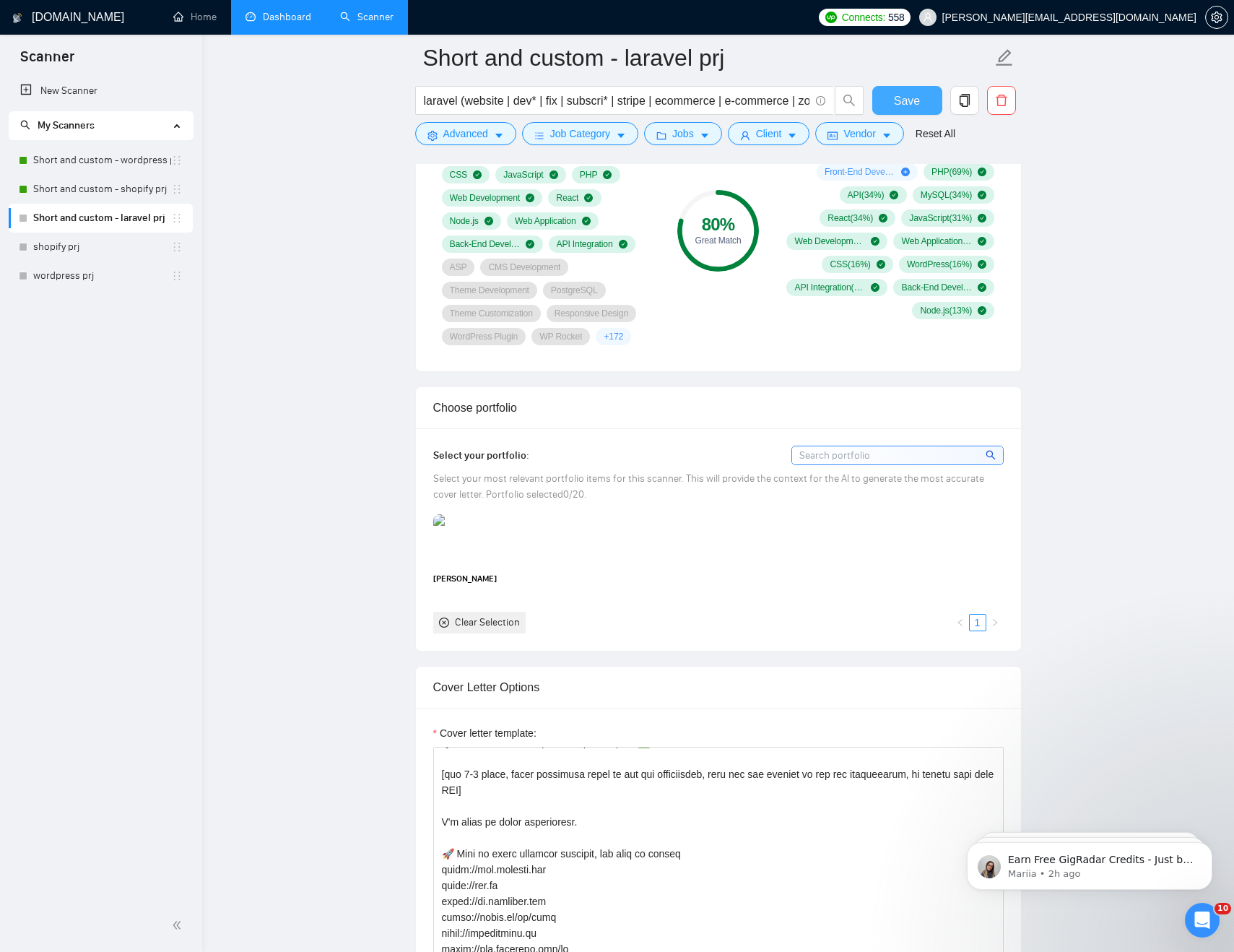
click at [907, 97] on span "Save" at bounding box center [906, 101] width 26 height 18
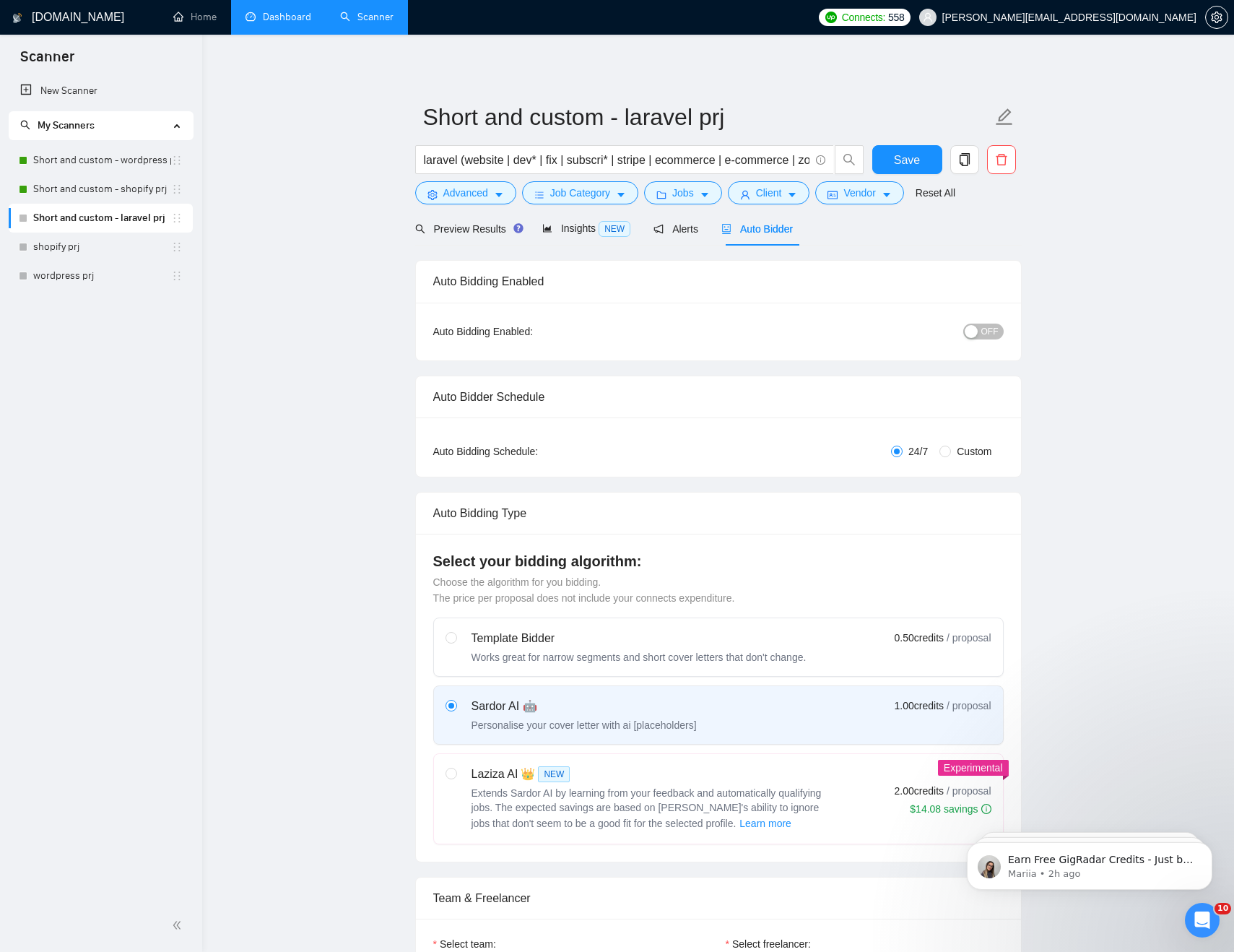
click at [981, 329] on span "OFF" at bounding box center [989, 332] width 17 height 16
click at [896, 152] on span "Save" at bounding box center [906, 160] width 26 height 18
click at [472, 235] on div "Preview Results" at bounding box center [467, 230] width 104 height 16
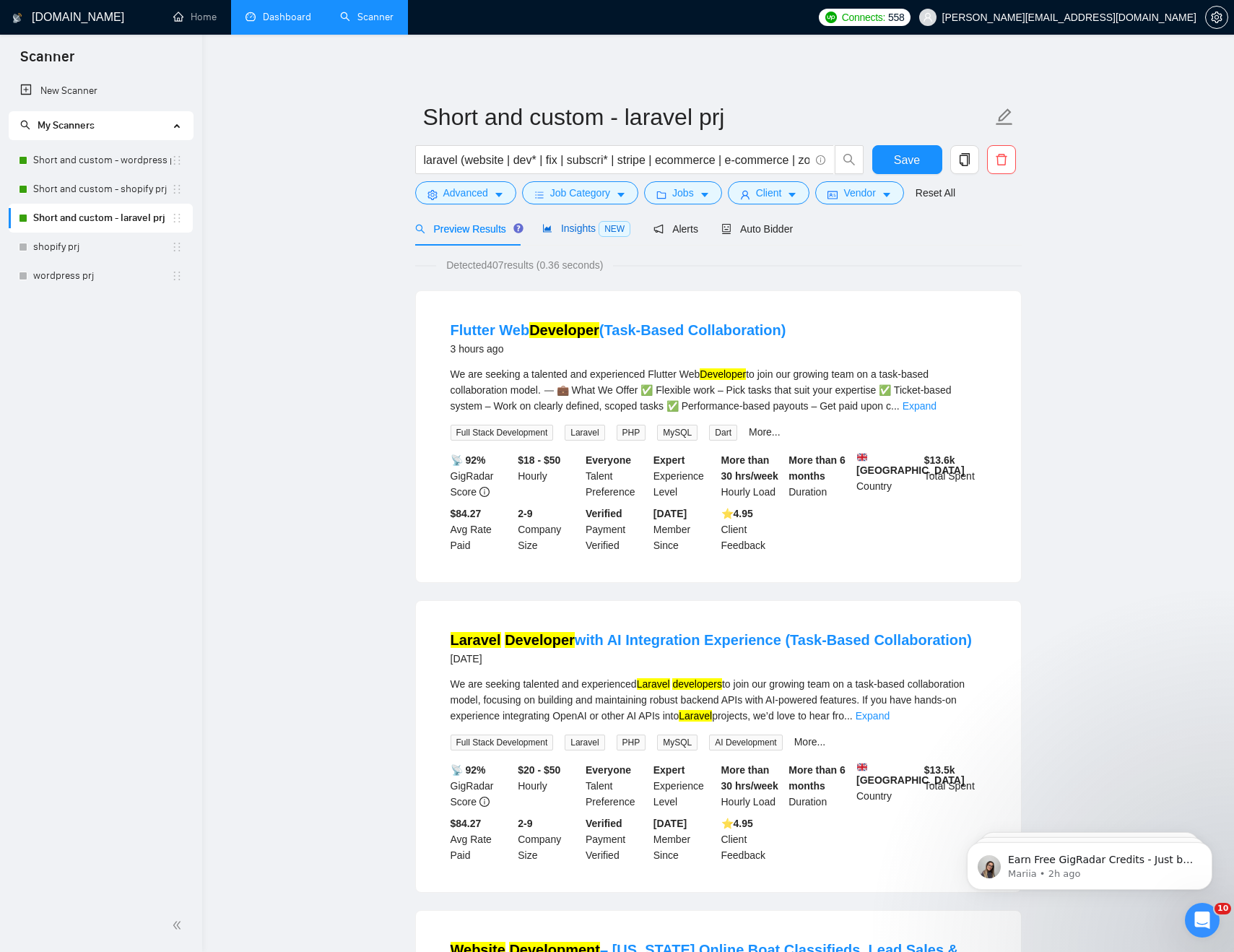
click at [565, 236] on div "Insights NEW" at bounding box center [586, 229] width 88 height 16
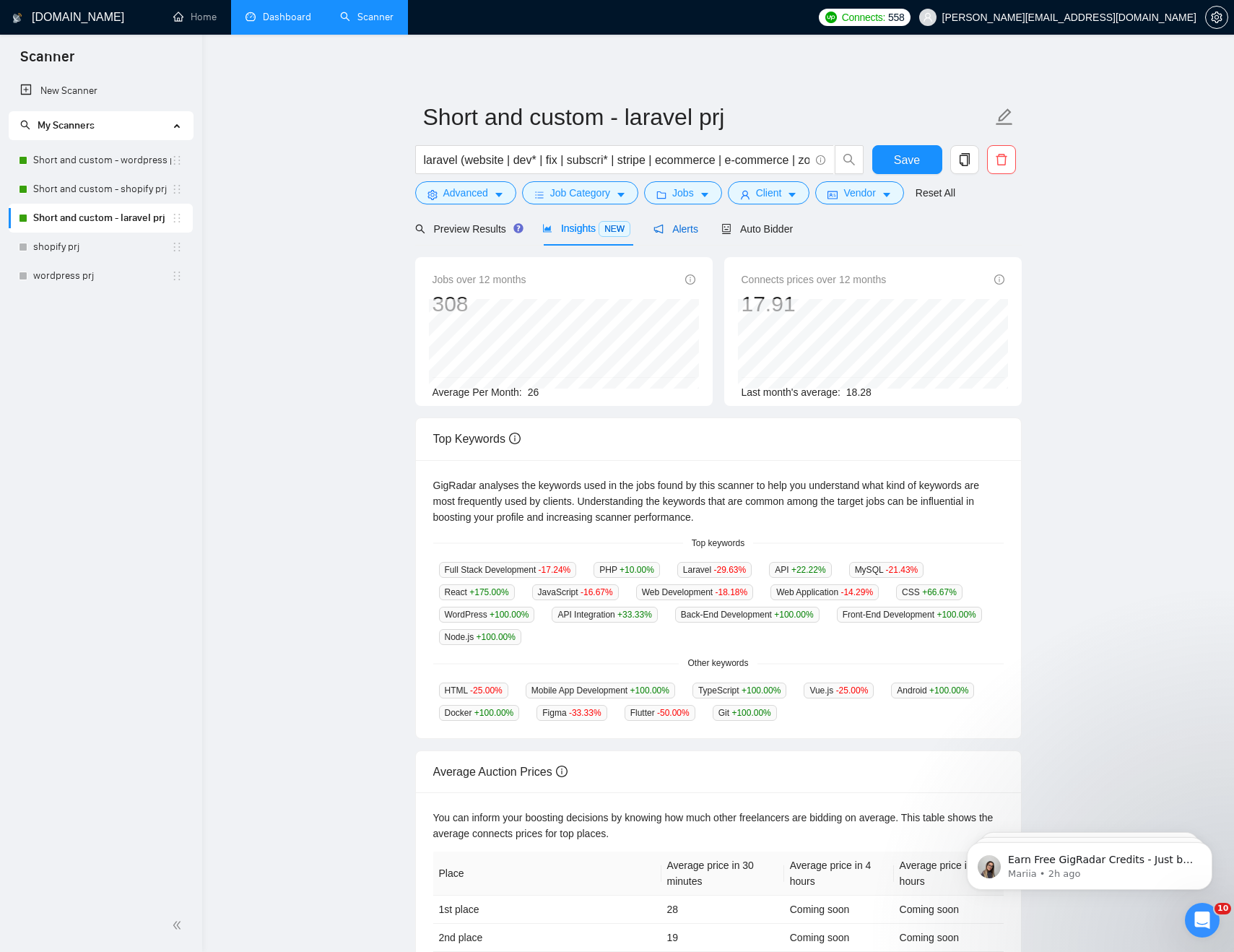
click at [688, 233] on span "Alerts" at bounding box center [675, 229] width 44 height 12
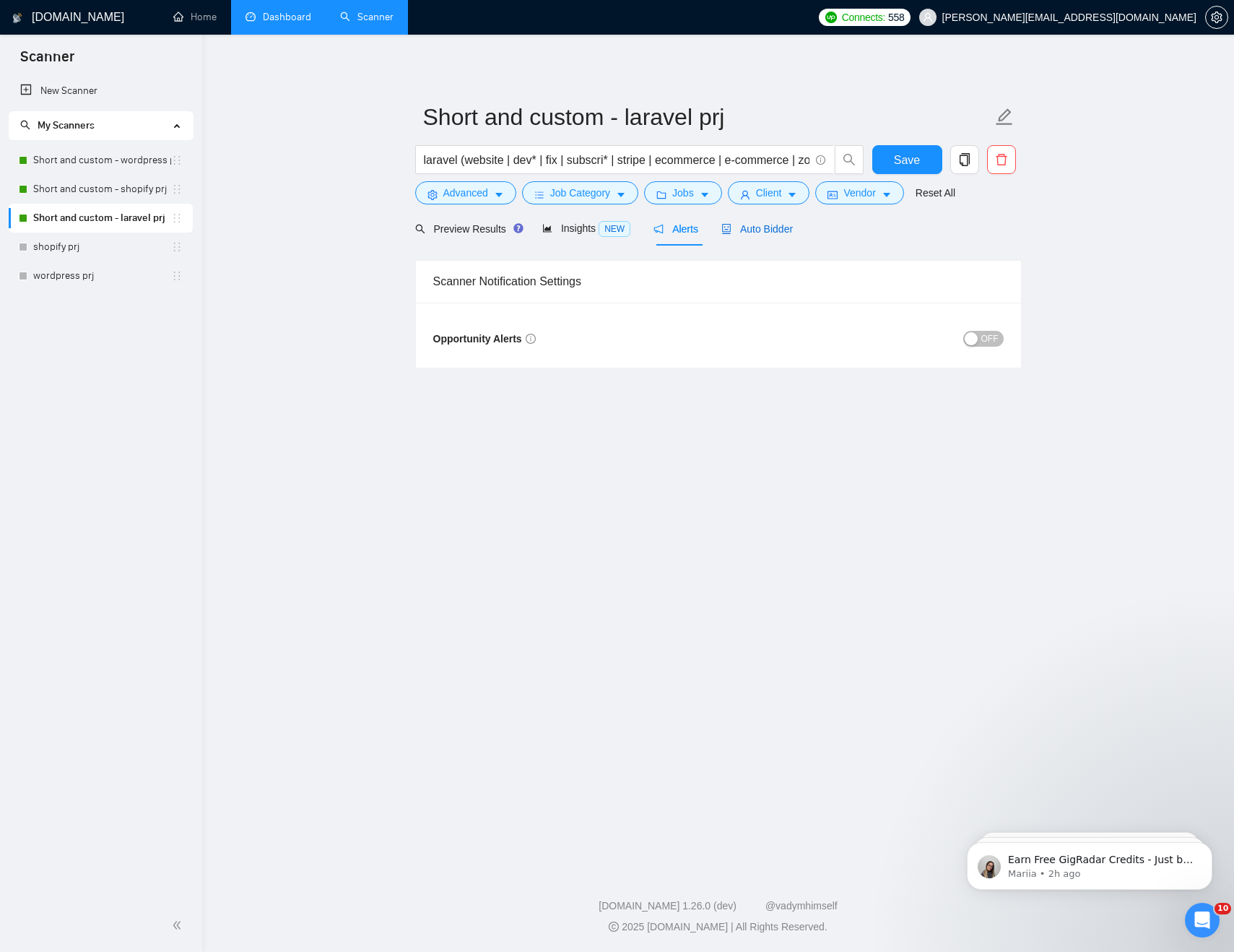
click at [751, 233] on span "Auto Bidder" at bounding box center [757, 229] width 72 height 12
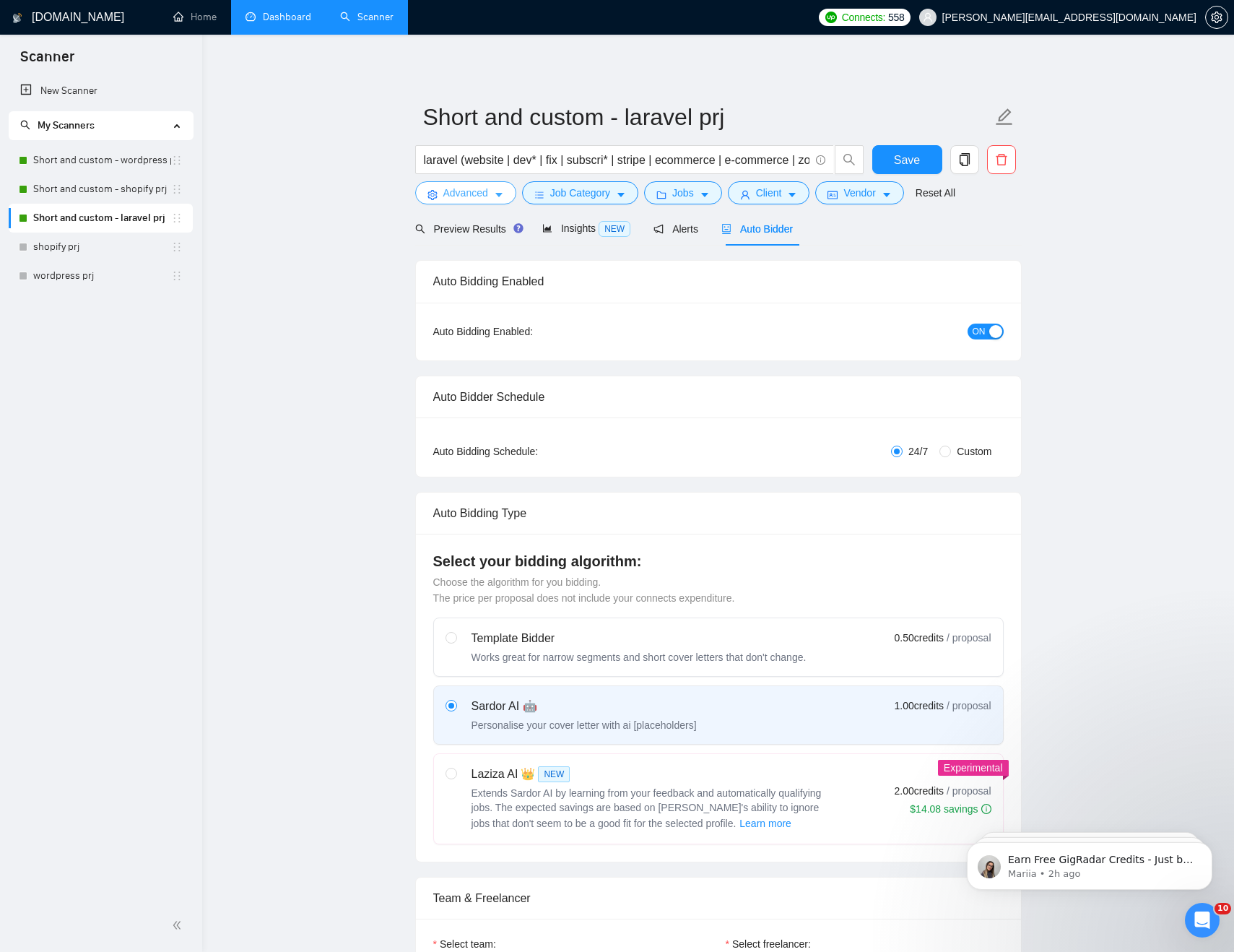
click at [481, 191] on span "Advanced" at bounding box center [465, 193] width 44 height 16
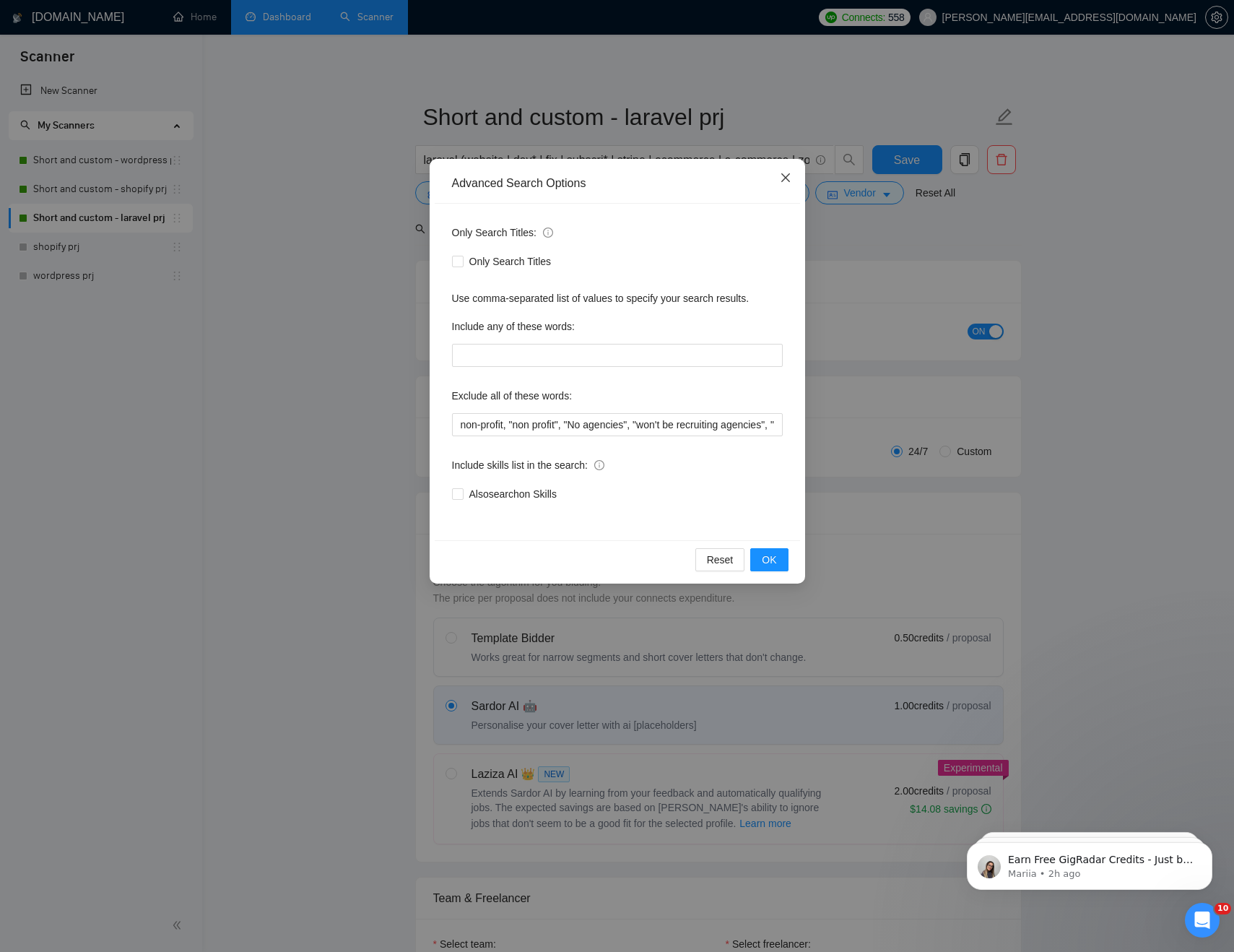
click at [785, 173] on icon "close" at bounding box center [785, 177] width 12 height 12
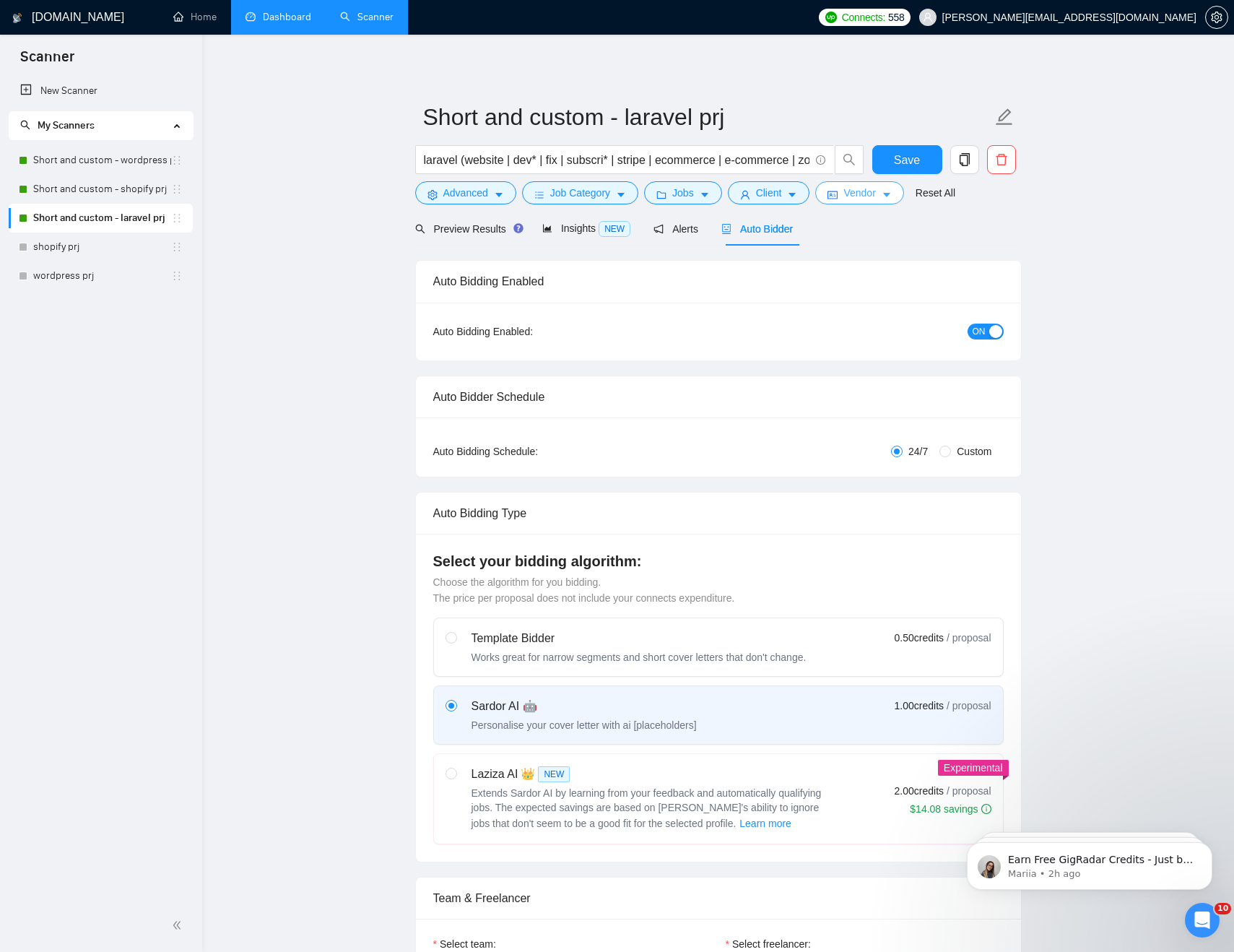
click at [874, 196] on span "Vendor" at bounding box center [858, 193] width 32 height 16
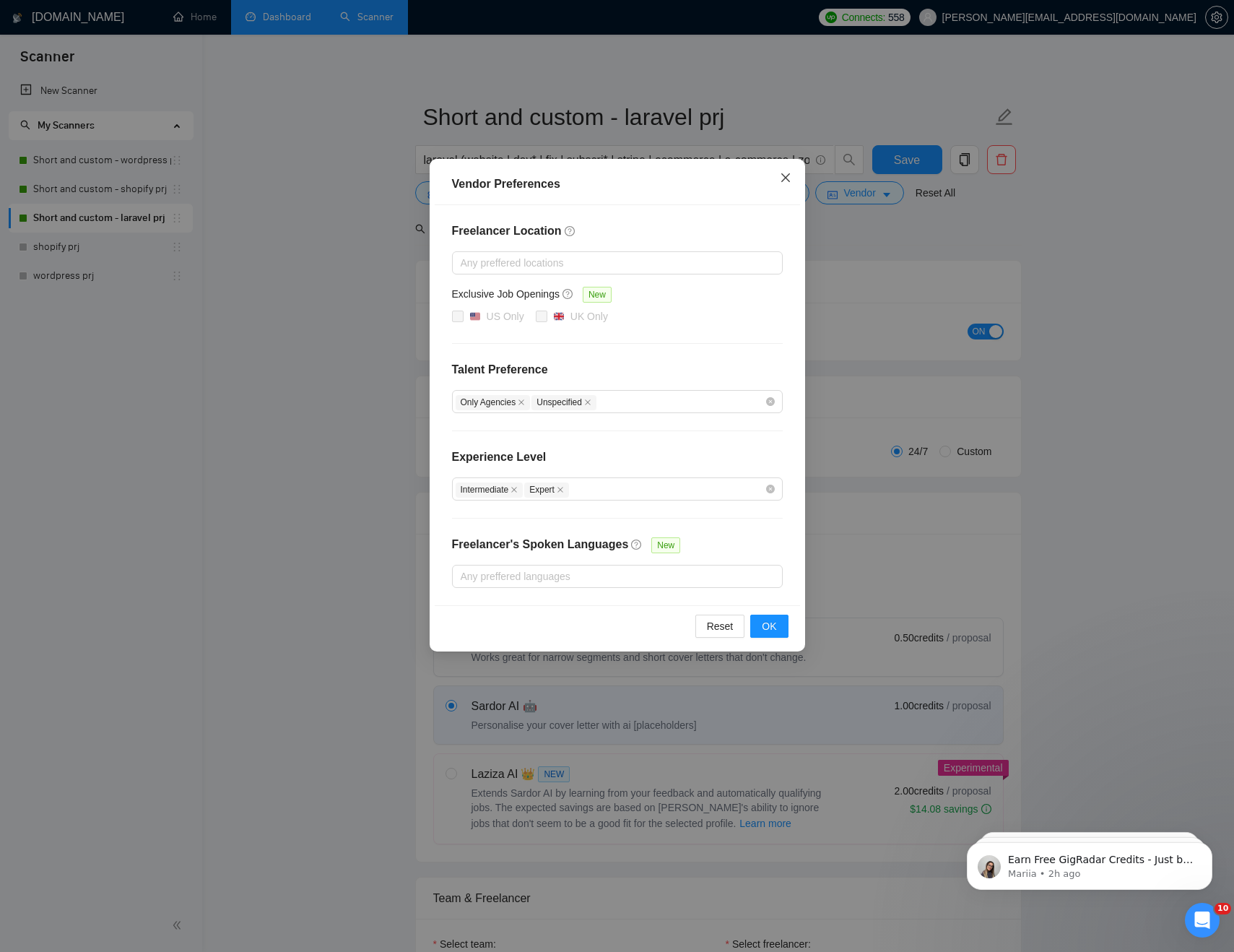
click at [779, 182] on icon "close" at bounding box center [785, 177] width 12 height 12
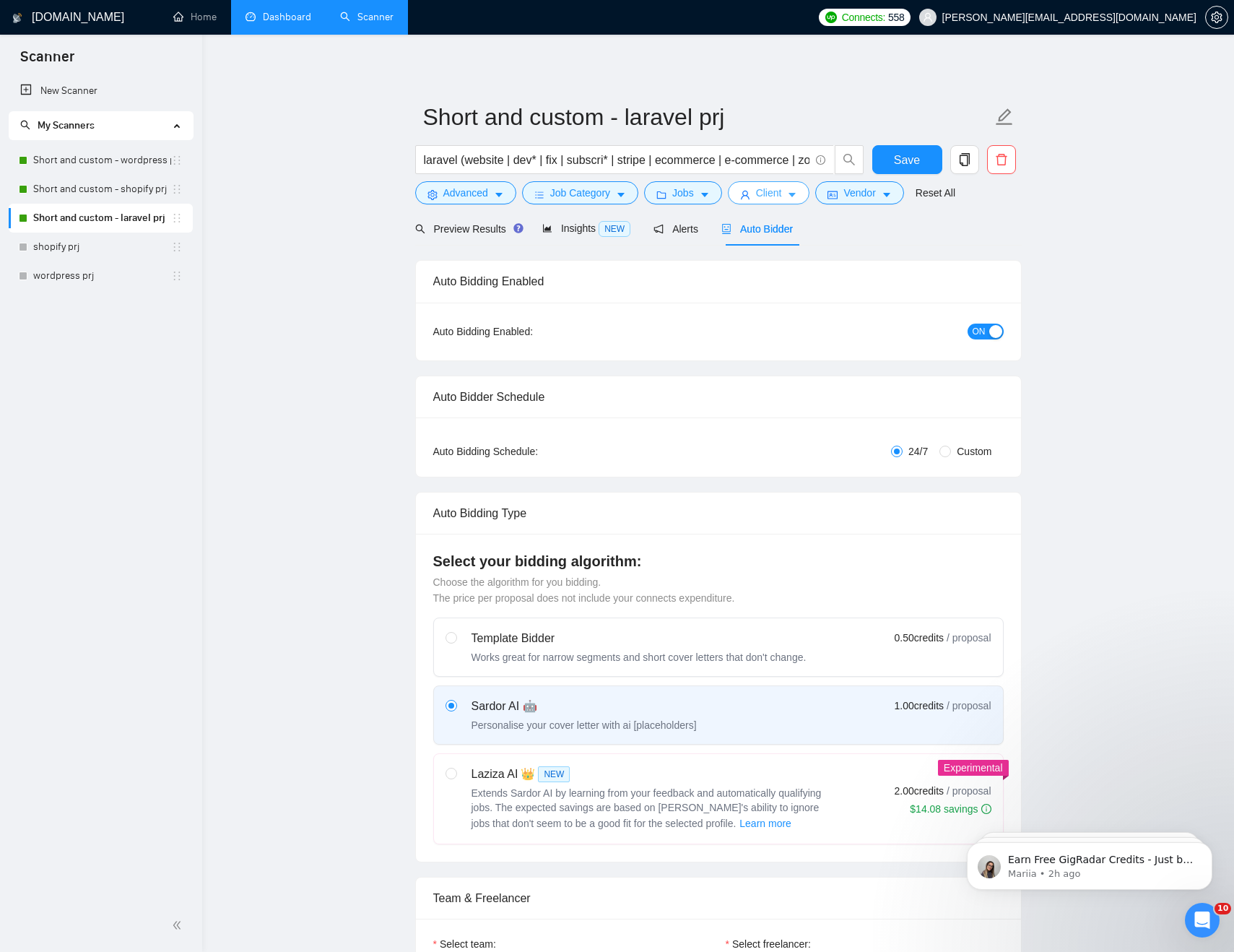
click at [767, 194] on span "Client" at bounding box center [769, 193] width 26 height 16
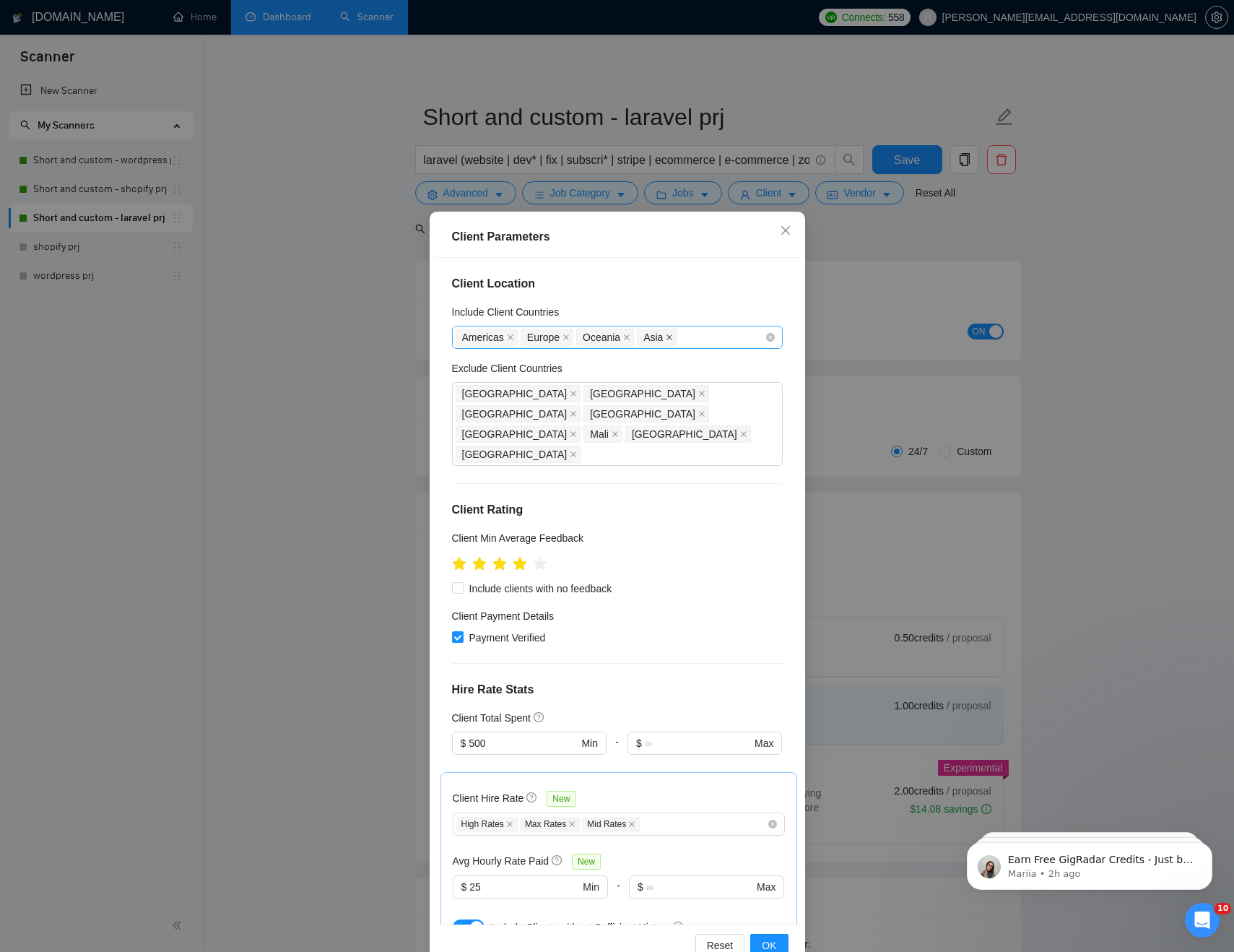
click at [671, 335] on icon "close" at bounding box center [670, 338] width 7 height 7
drag, startPoint x: 630, startPoint y: 336, endPoint x: 606, endPoint y: 336, distance: 24.0
click at [629, 336] on icon "close" at bounding box center [627, 337] width 5 height 5
click at [570, 335] on icon "close" at bounding box center [566, 338] width 7 height 7
click at [514, 339] on icon "close" at bounding box center [511, 338] width 7 height 7
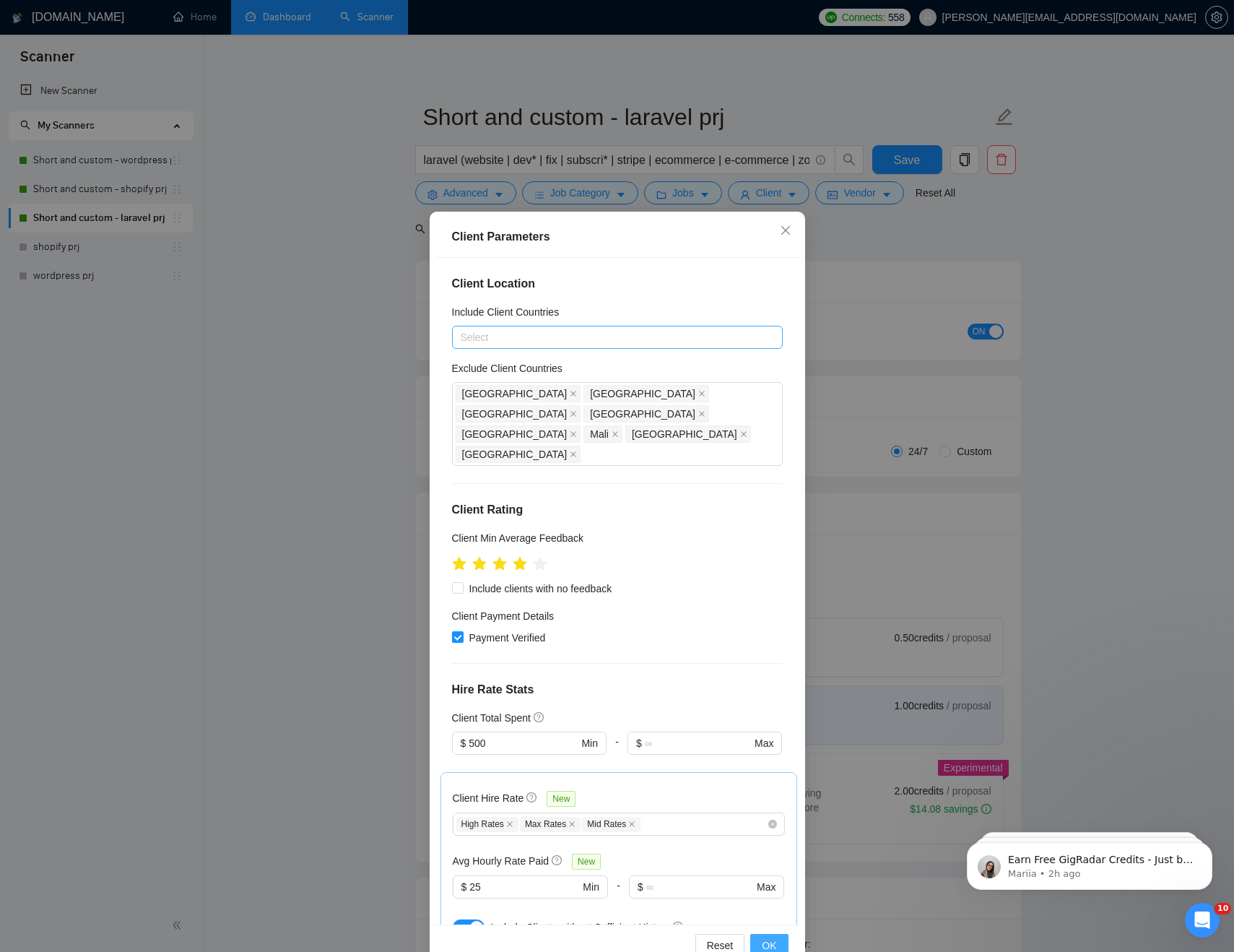
click at [770, 943] on span "OK" at bounding box center [769, 946] width 15 height 16
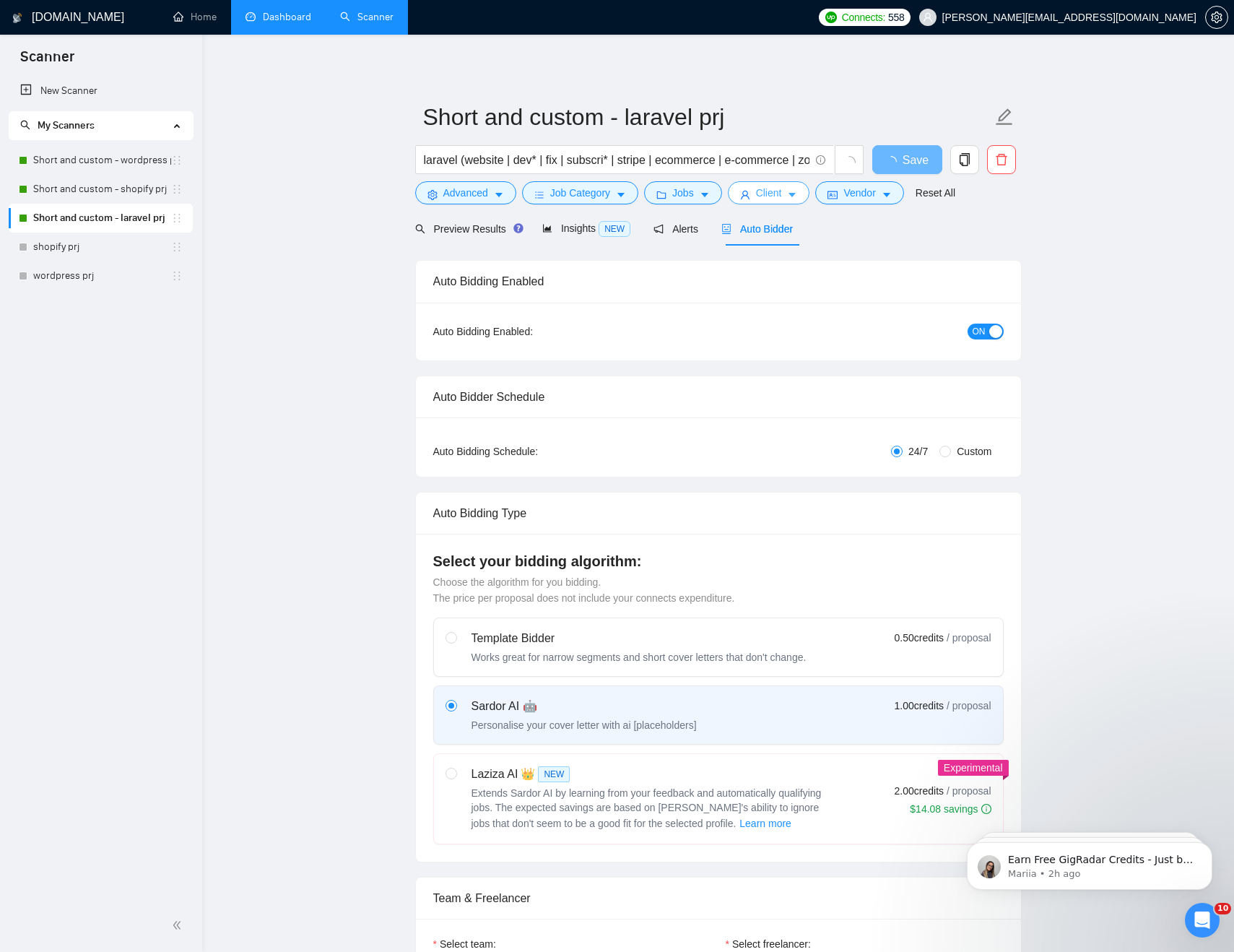
click at [775, 196] on span "Client" at bounding box center [769, 193] width 26 height 16
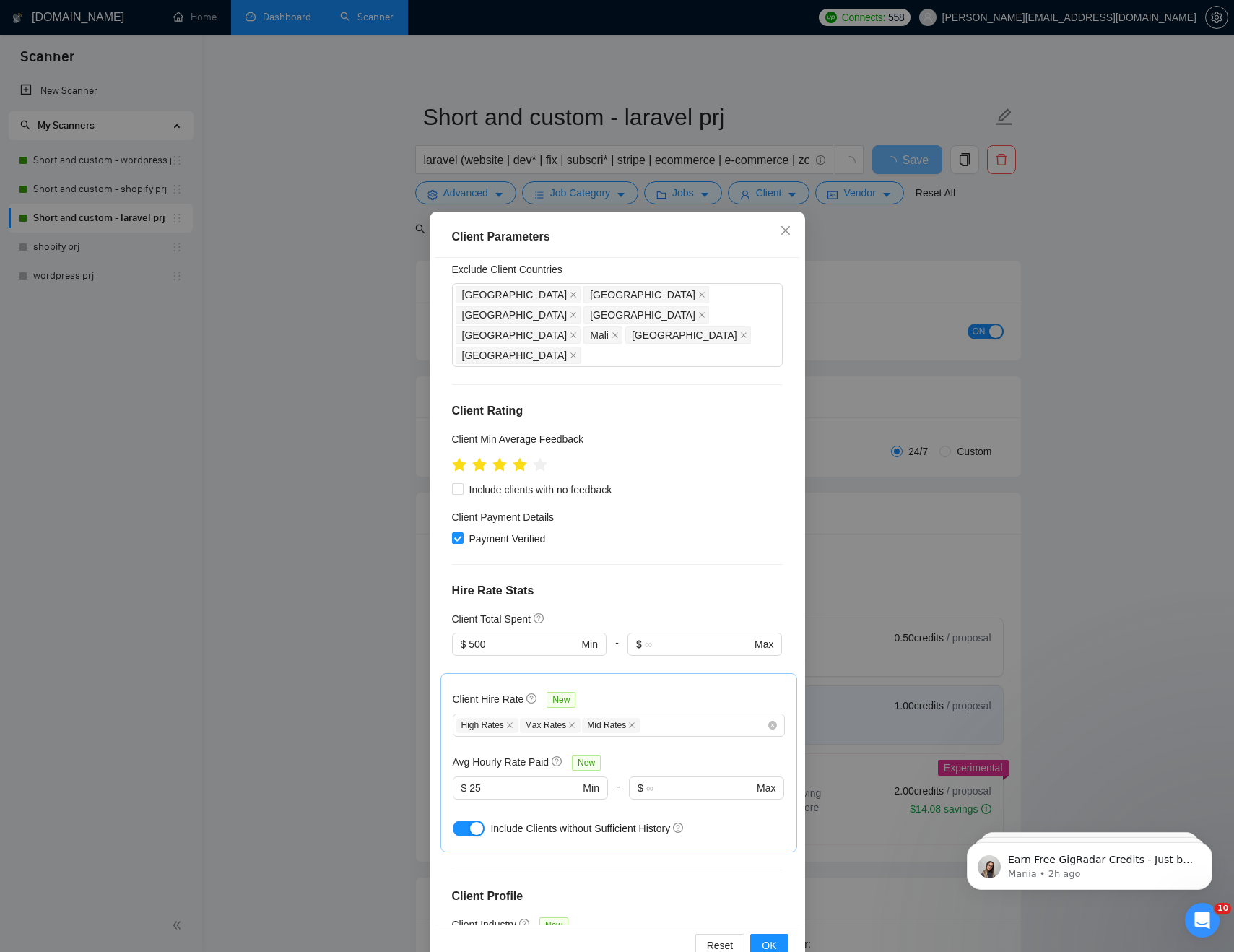
scroll to position [102, 0]
click at [784, 228] on icon "close" at bounding box center [785, 230] width 12 height 12
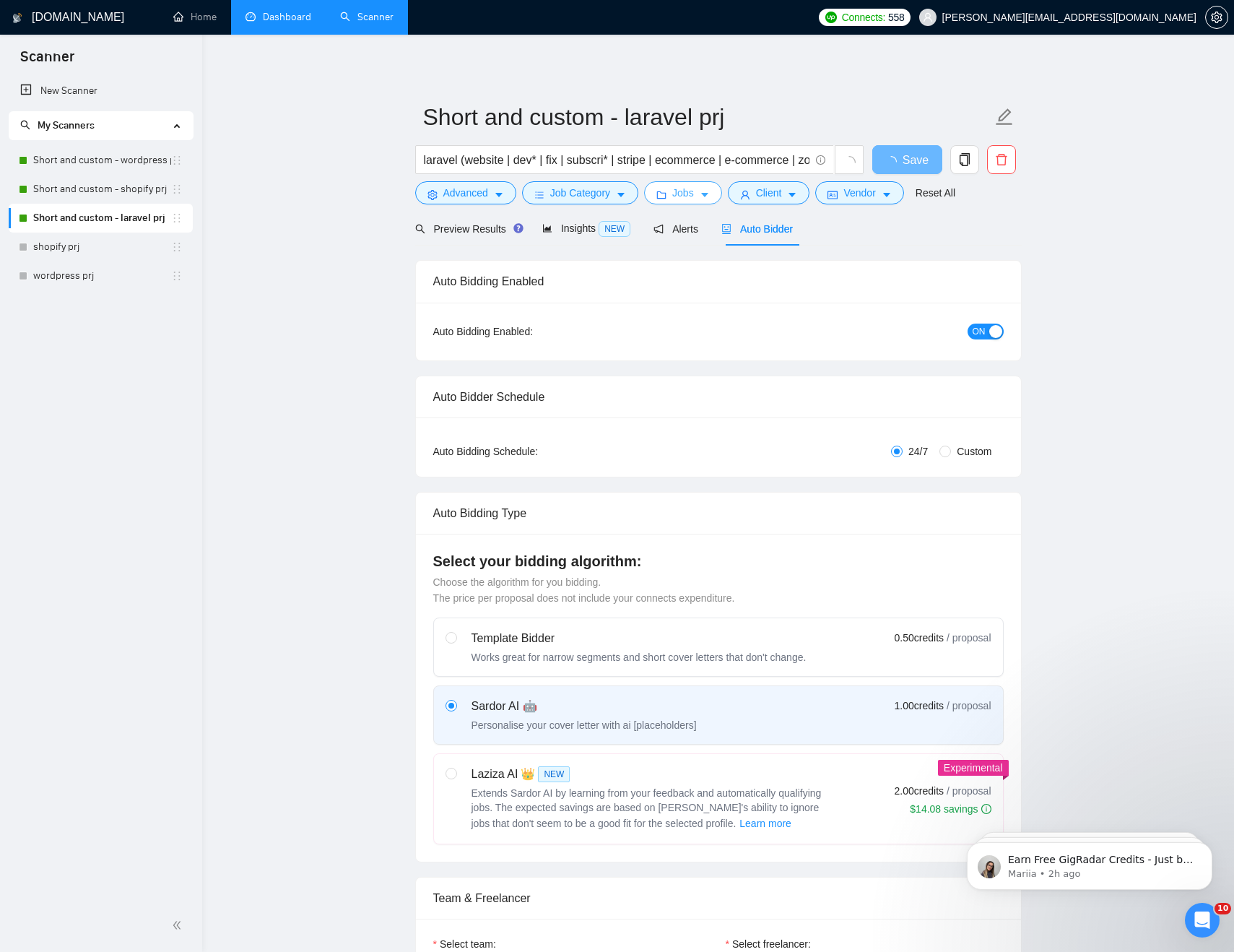
click at [687, 196] on span "Jobs" at bounding box center [683, 193] width 22 height 16
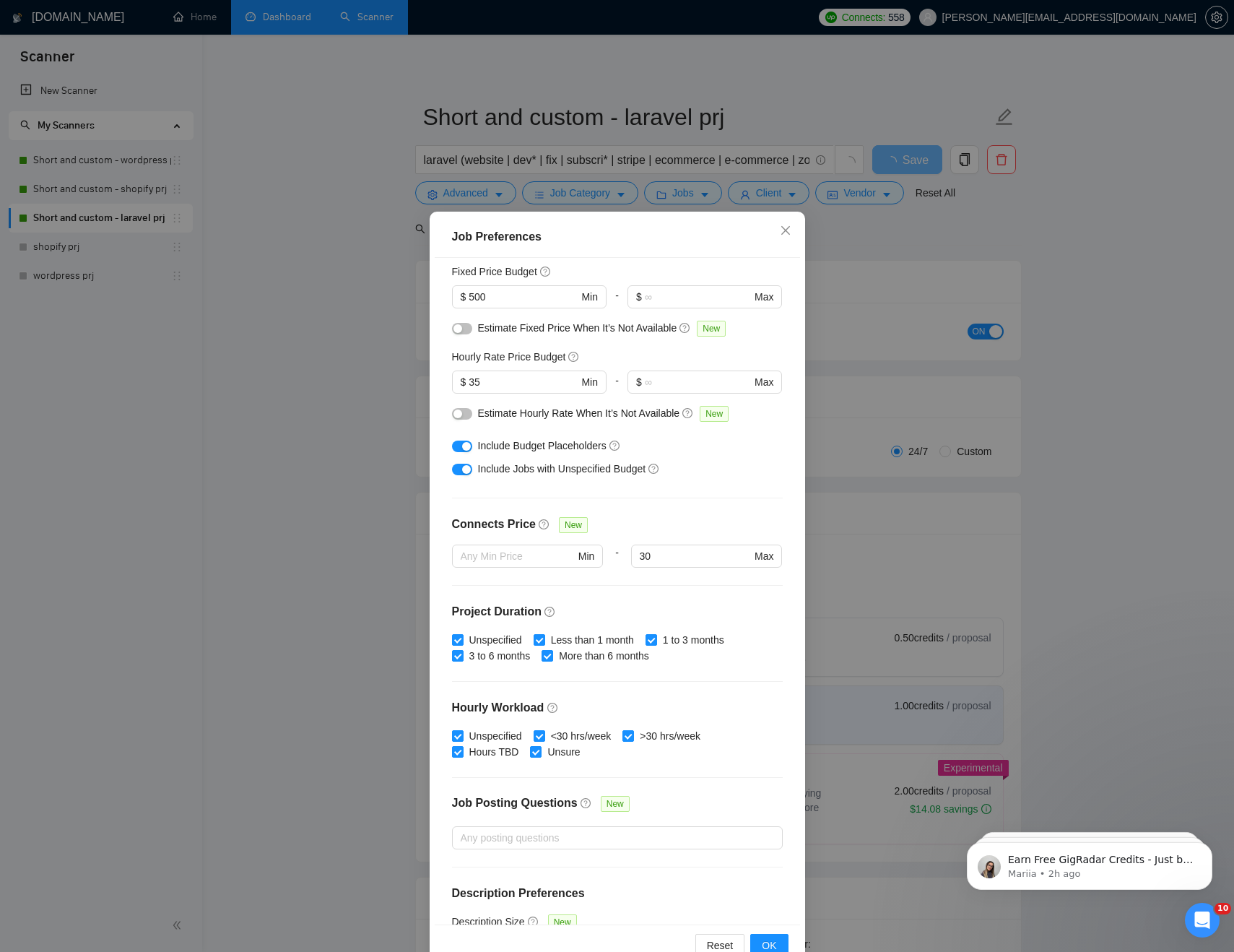
scroll to position [148, 0]
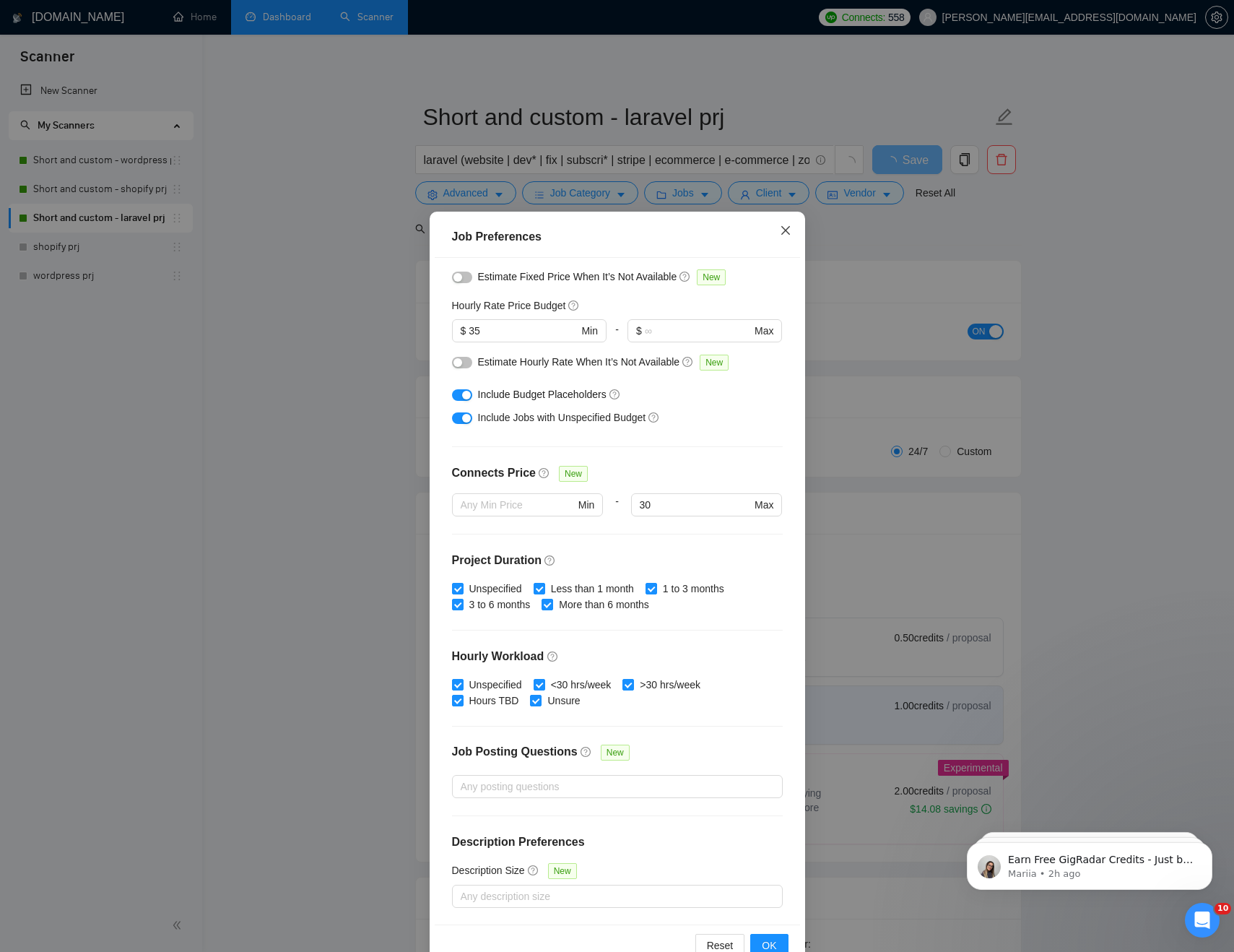
click at [783, 232] on icon "close" at bounding box center [785, 231] width 9 height 9
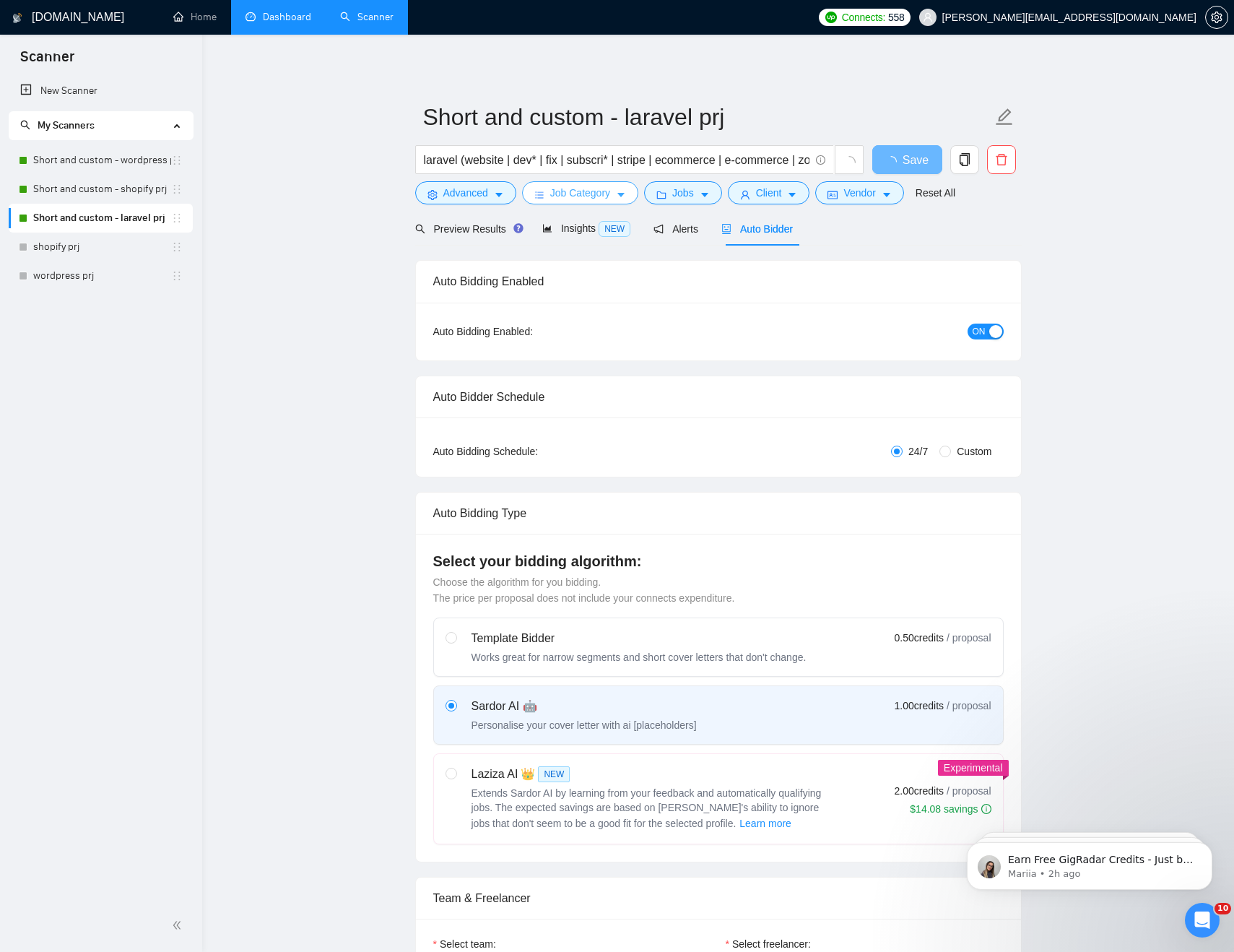
click at [590, 191] on span "Job Category" at bounding box center [580, 193] width 60 height 16
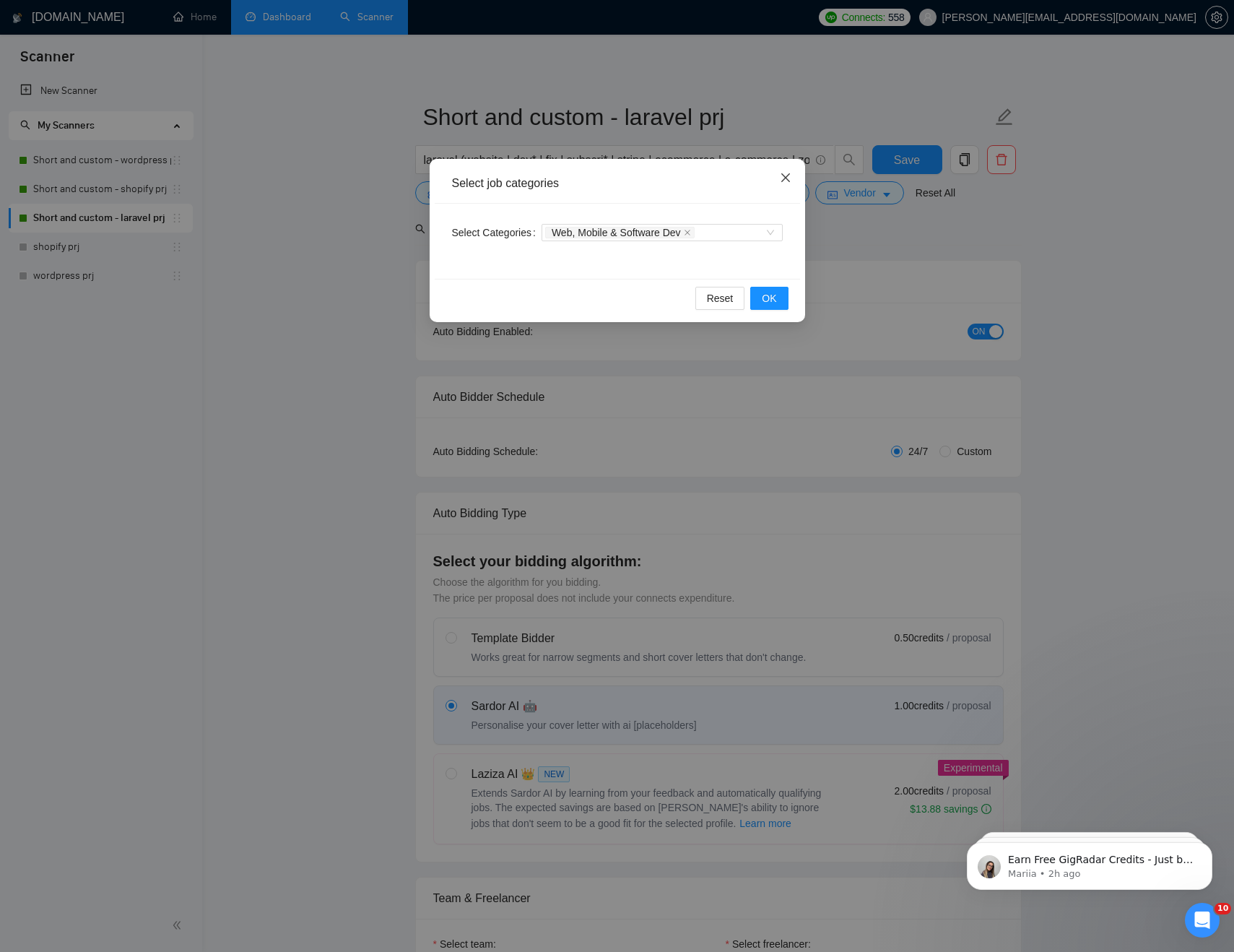
click at [783, 178] on icon "close" at bounding box center [785, 177] width 12 height 12
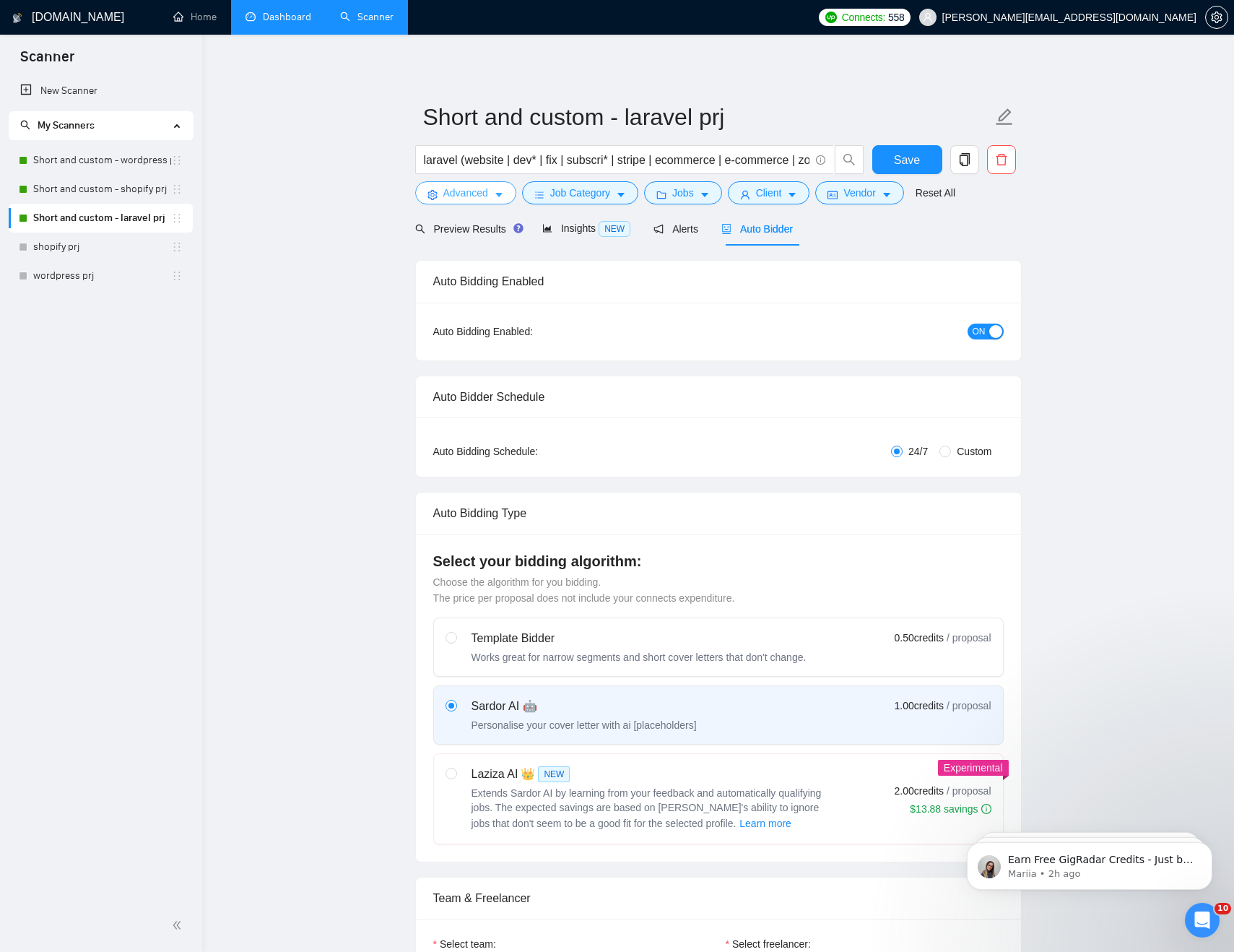
click at [469, 190] on span "Advanced" at bounding box center [465, 193] width 44 height 16
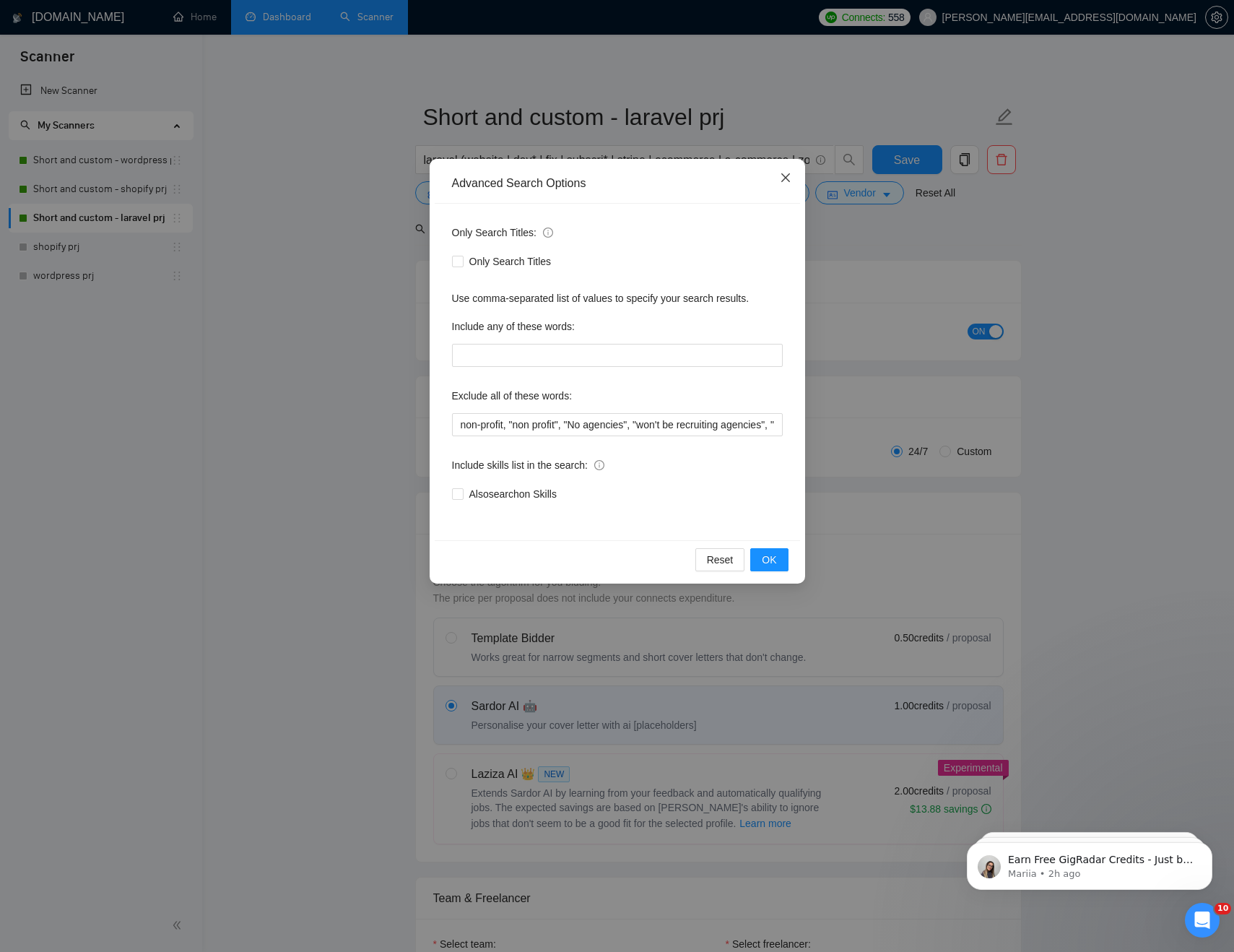
click at [789, 175] on icon "close" at bounding box center [785, 178] width 9 height 9
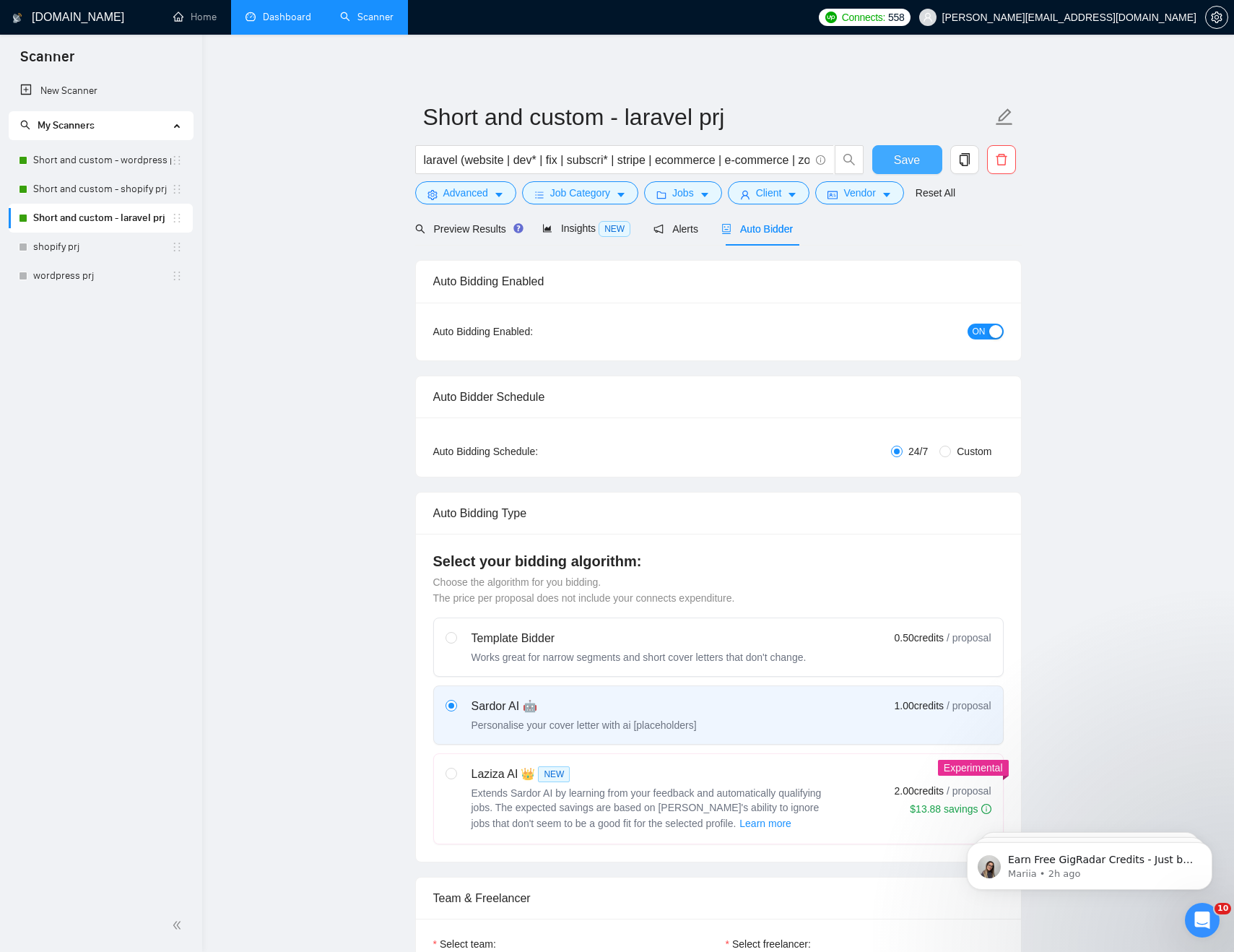
click at [897, 163] on span "Save" at bounding box center [906, 160] width 26 height 18
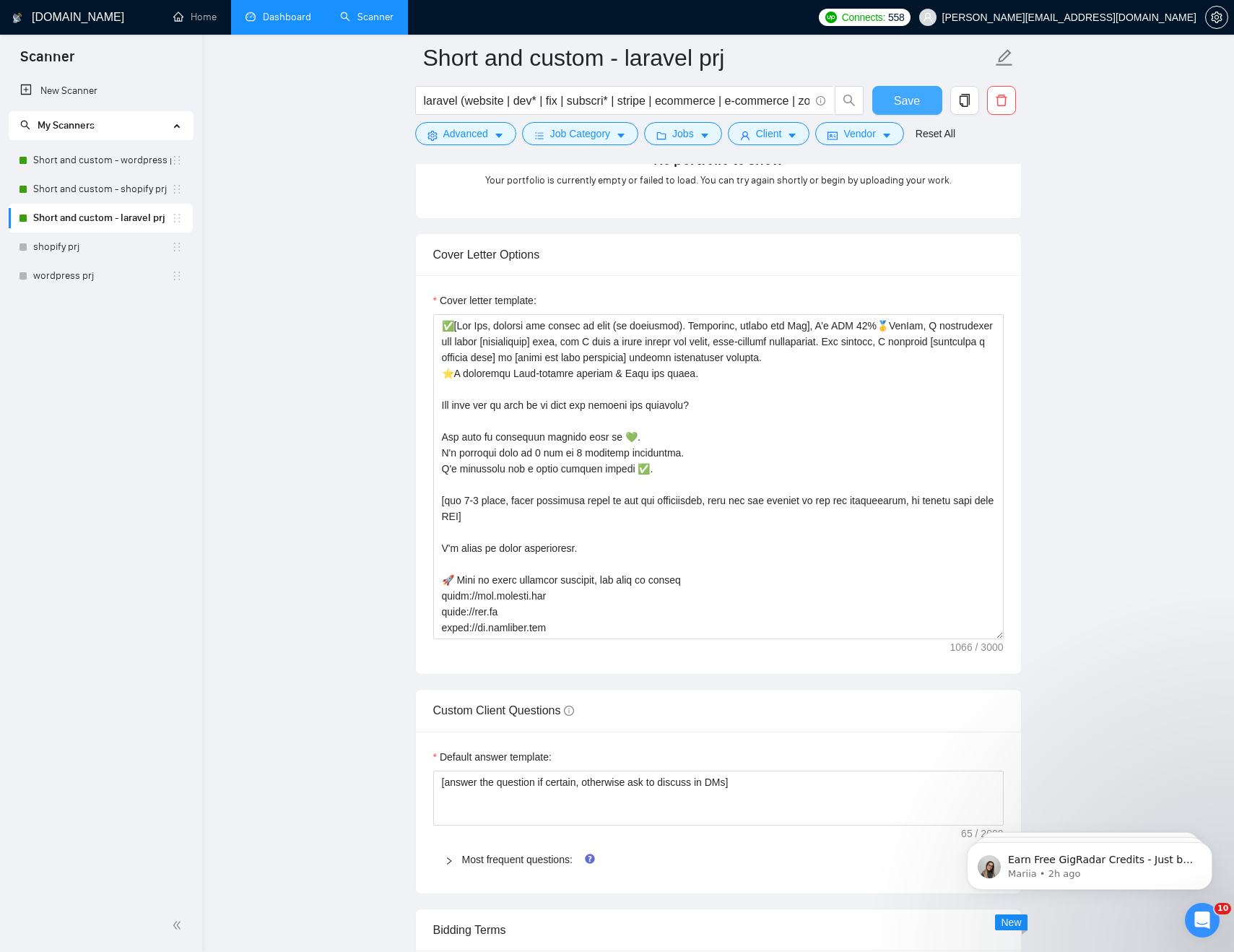
scroll to position [1401, 0]
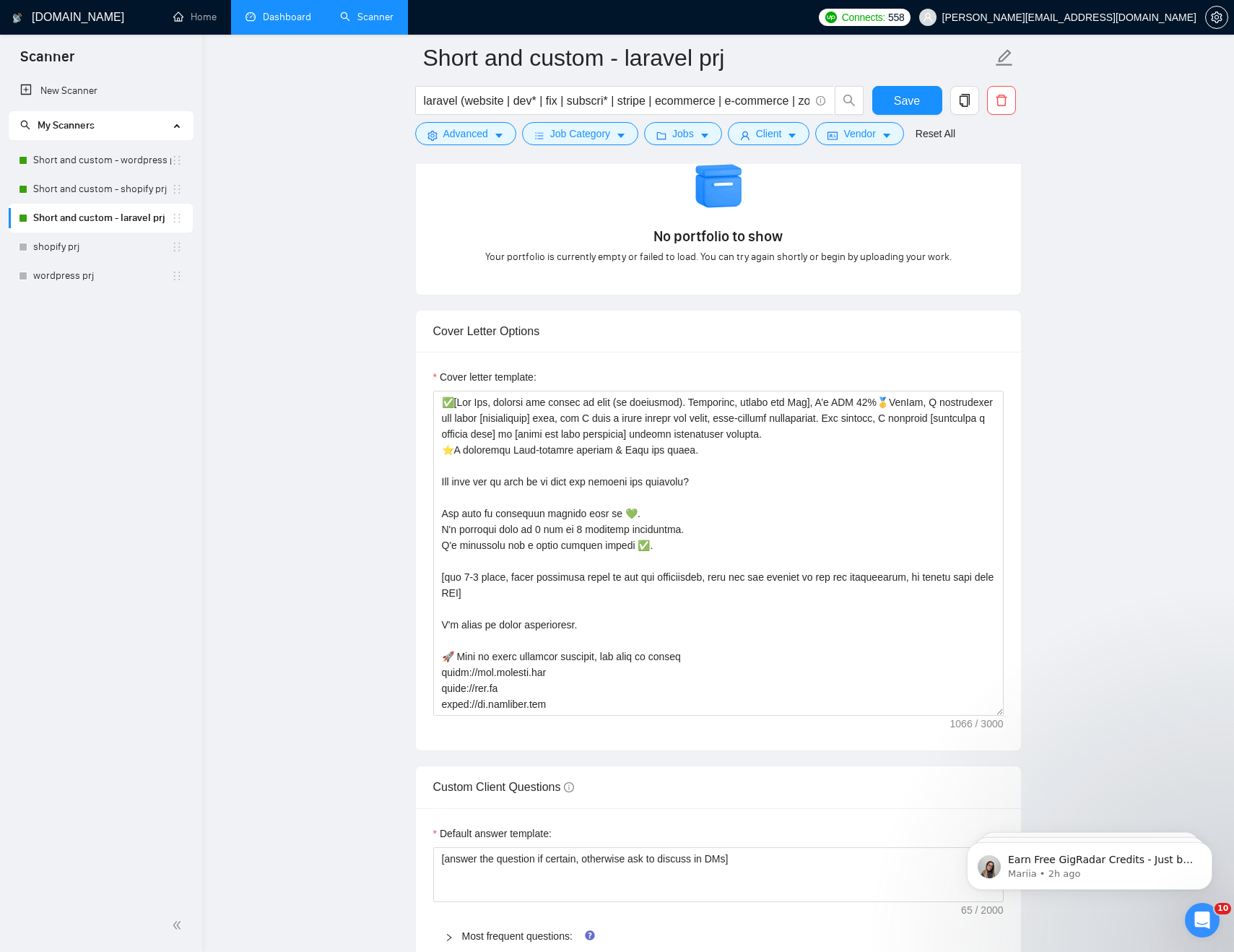
click at [266, 23] on link "Dashboard" at bounding box center [279, 17] width 65 height 13
